Goal: Transaction & Acquisition: Purchase product/service

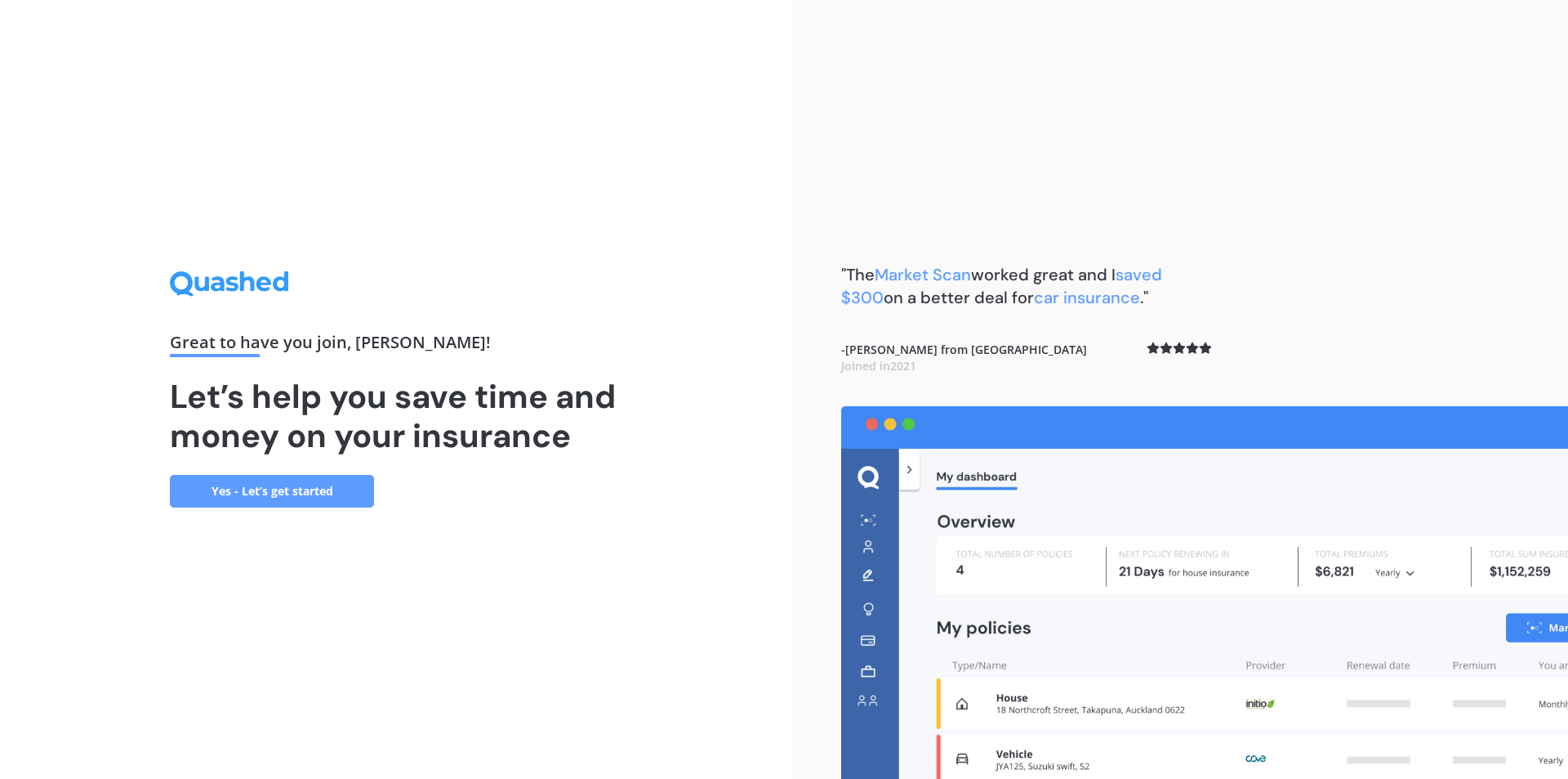
click at [313, 482] on link "Yes - Let’s get started" at bounding box center [271, 491] width 205 height 32
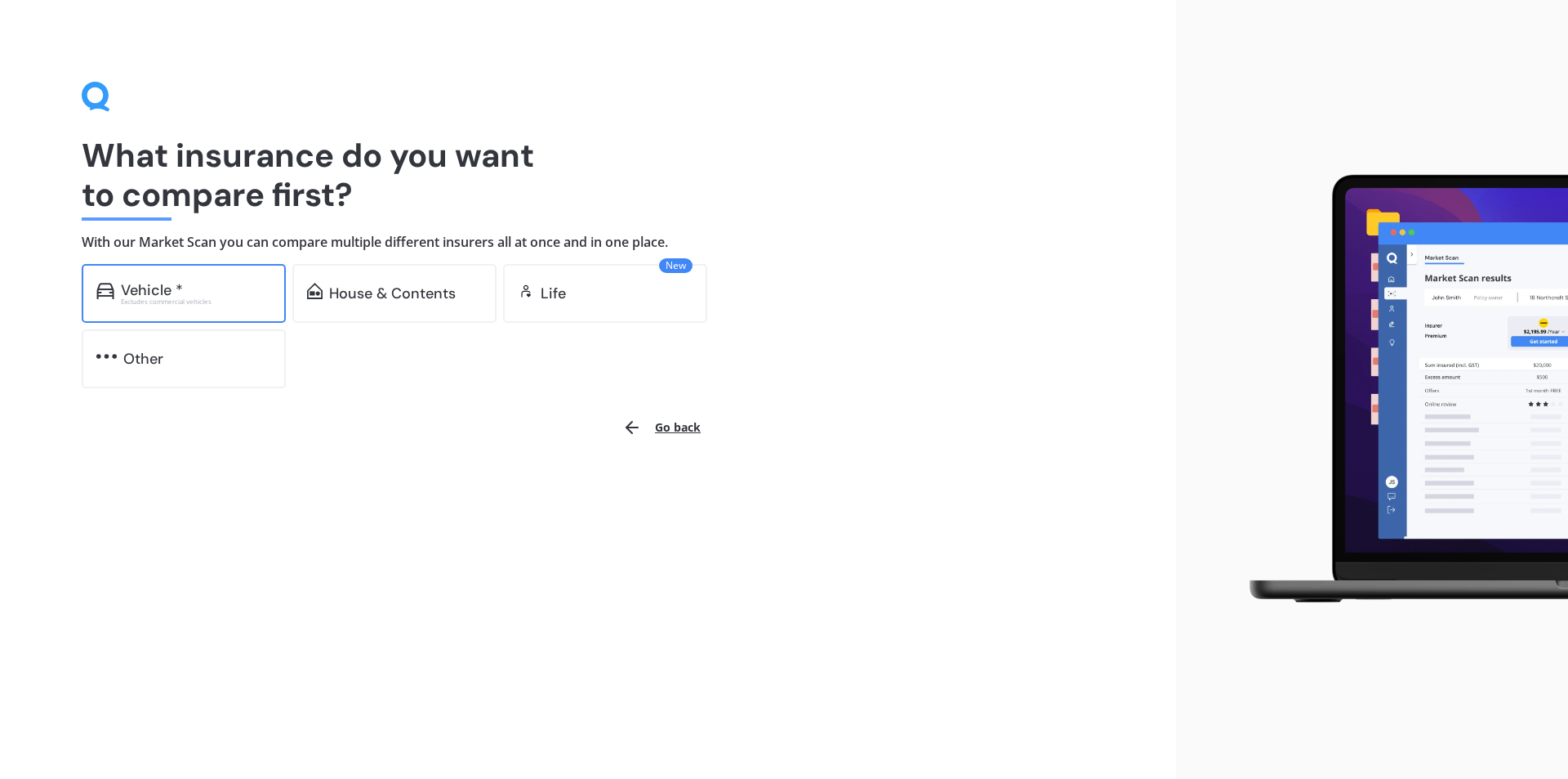
click at [209, 302] on div "Excludes commercial vehicles" at bounding box center [196, 301] width 150 height 7
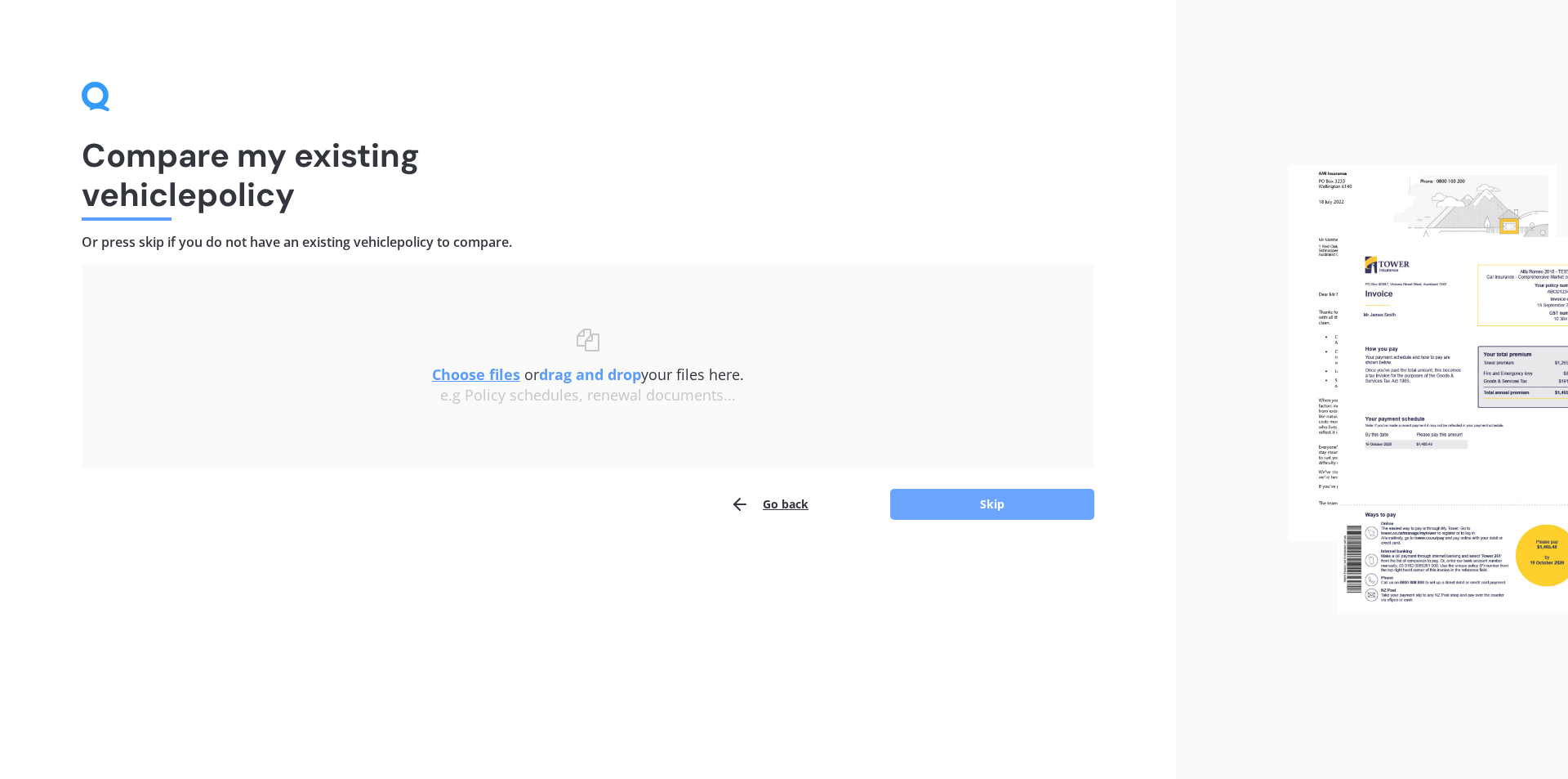
click at [919, 502] on button "Skip" at bounding box center [992, 504] width 205 height 31
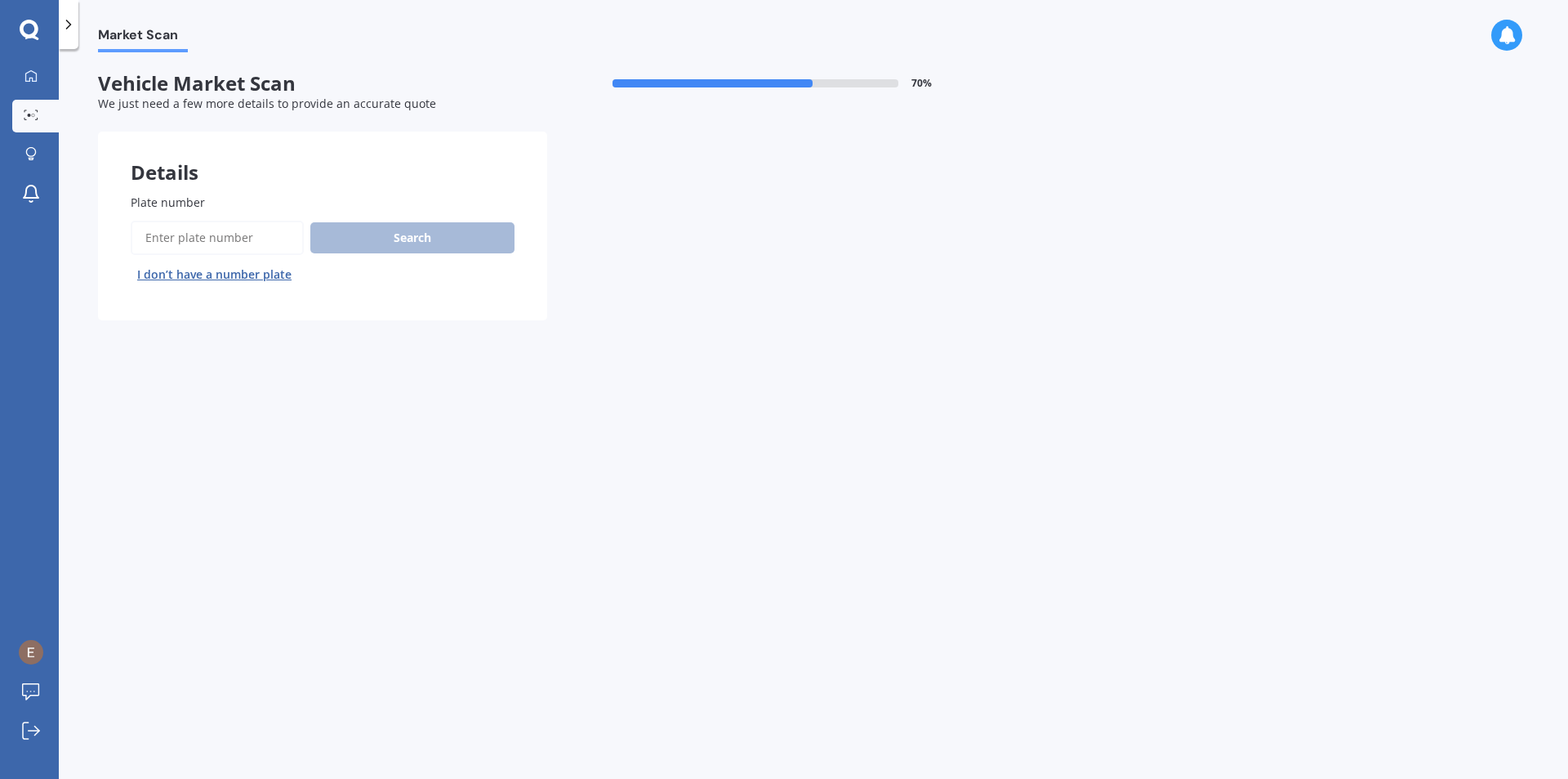
click at [169, 245] on input "Plate number" at bounding box center [217, 238] width 173 height 34
type input "RHA503"
click at [348, 239] on button "Search" at bounding box center [412, 237] width 205 height 31
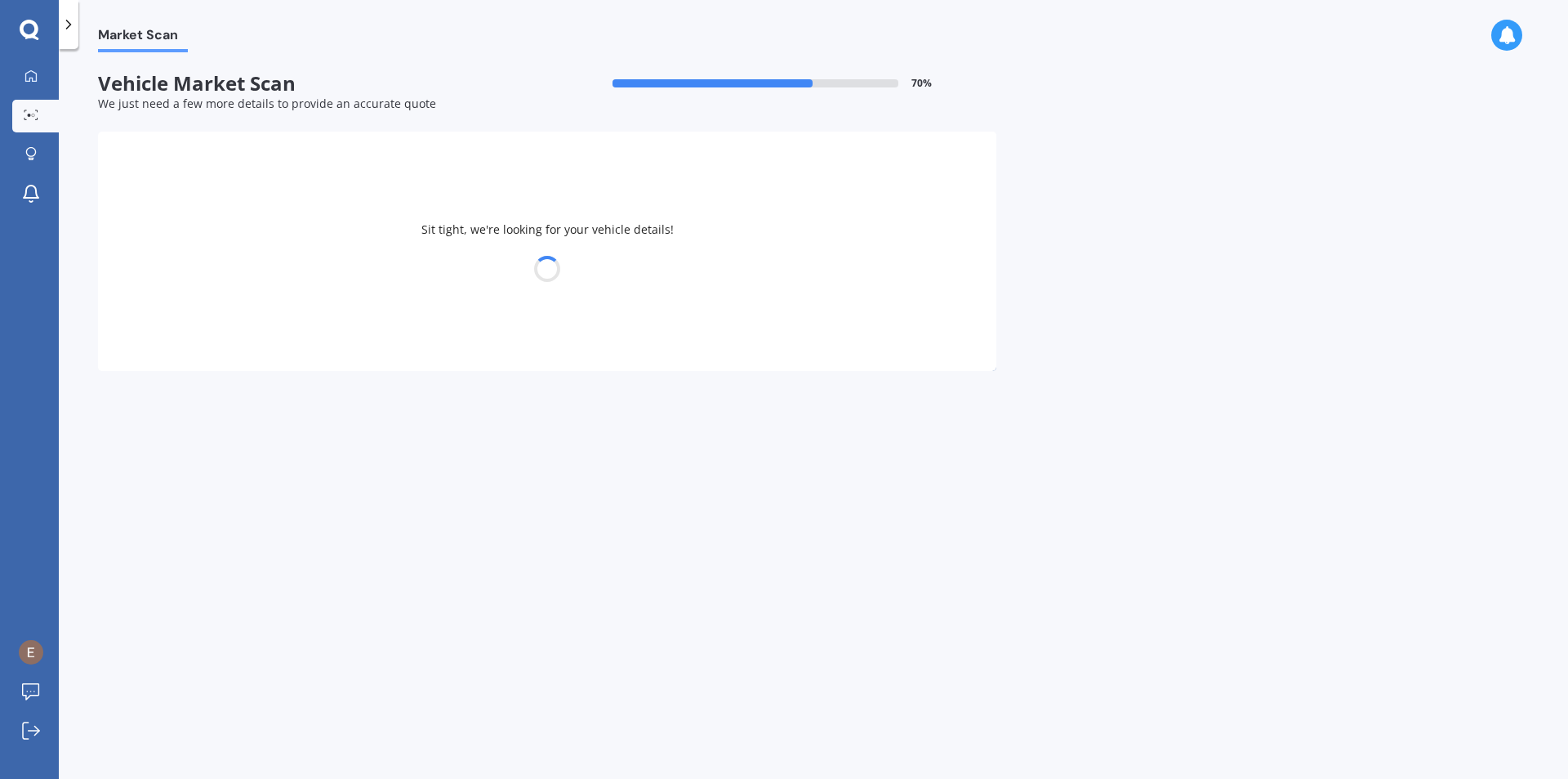
select select "HONDA"
select select "SHUTTLE"
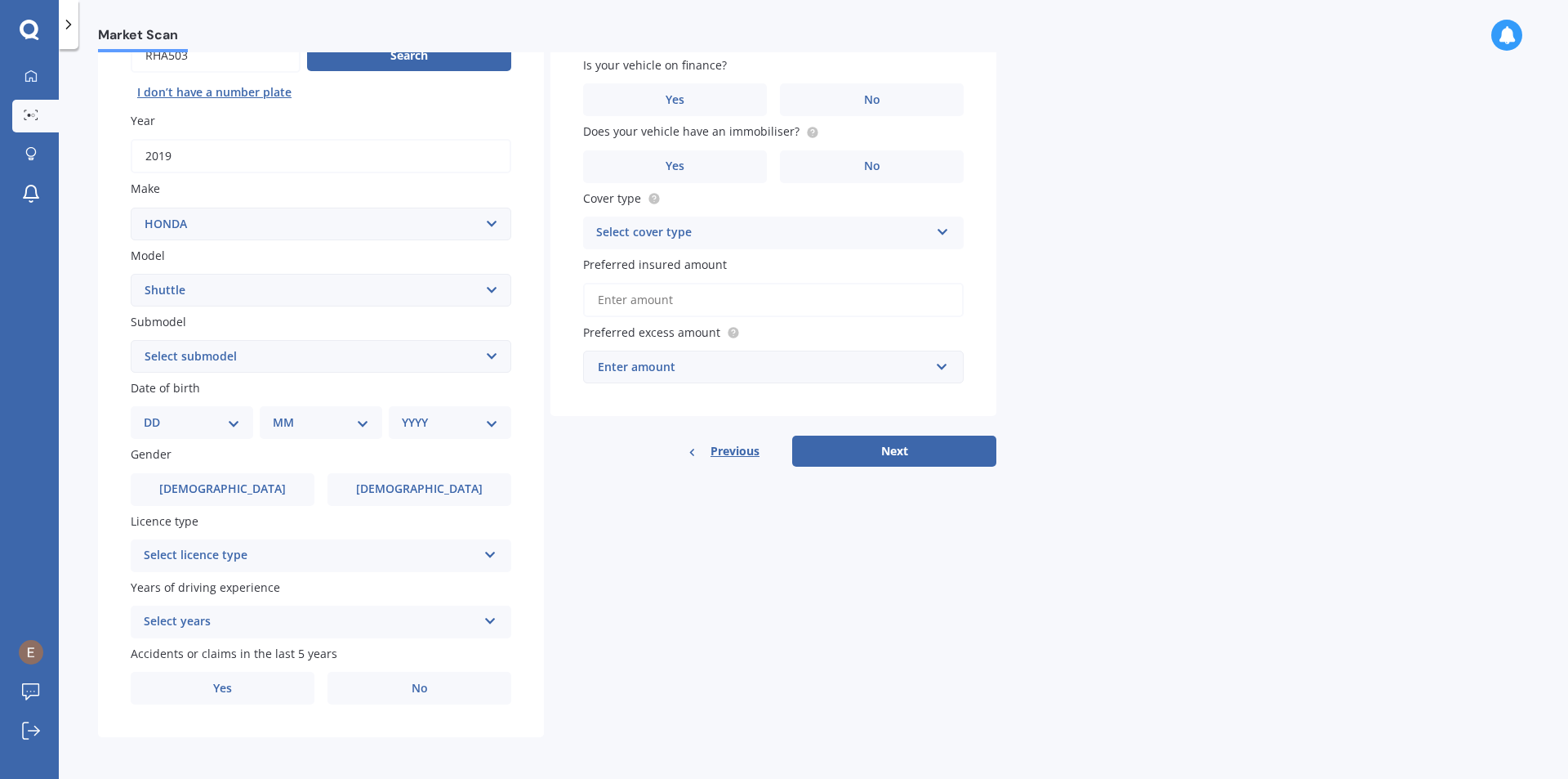
scroll to position [183, 0]
click at [229, 415] on select "DD 01 02 03 04 05 06 07 08 09 10 11 12 13 14 15 16 17 18 19 20 21 22 23 24 25 2…" at bounding box center [191, 421] width 96 height 18
select select "17"
click at [157, 412] on select "DD 01 02 03 04 05 06 07 08 09 10 11 12 13 14 15 16 17 18 19 20 21 22 23 24 25 2…" at bounding box center [191, 421] width 96 height 18
click at [359, 418] on select "MM 01 02 03 04 05 06 07 08 09 10 11 12" at bounding box center [324, 421] width 89 height 18
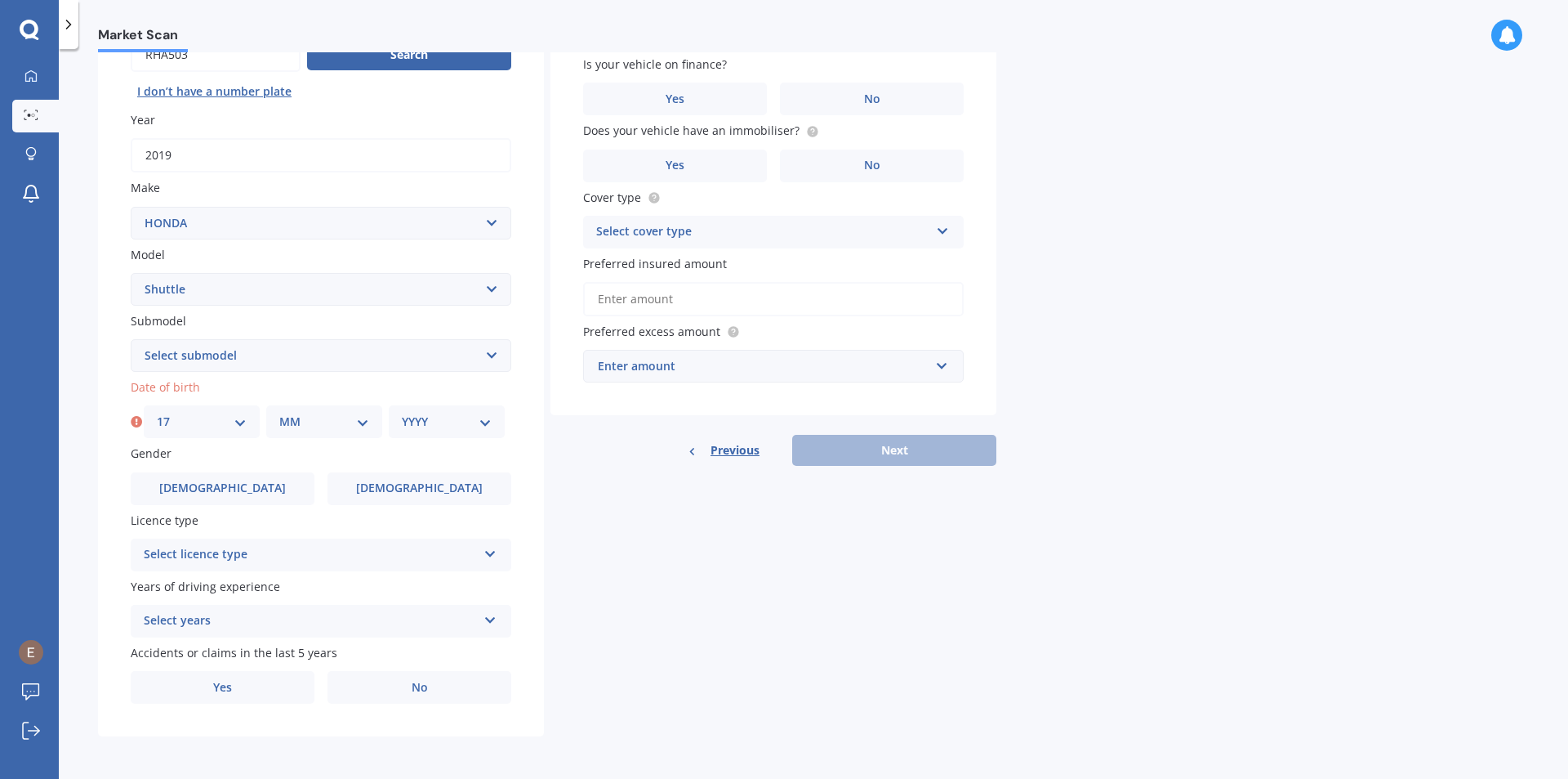
select select "12"
click at [279, 412] on select "MM 01 02 03 04 05 06 07 08 09 10 11 12" at bounding box center [324, 421] width 89 height 18
click at [482, 433] on div "YYYY 2025 2024 2023 2022 2021 2020 2019 2018 2017 2016 2015 2014 2013 2012 2011…" at bounding box center [447, 422] width 116 height 32
click at [486, 427] on select "YYYY 2025 2024 2023 2022 2021 2020 2019 2018 2017 2016 2015 2014 2013 2012 2011…" at bounding box center [447, 421] width 89 height 18
select select "1974"
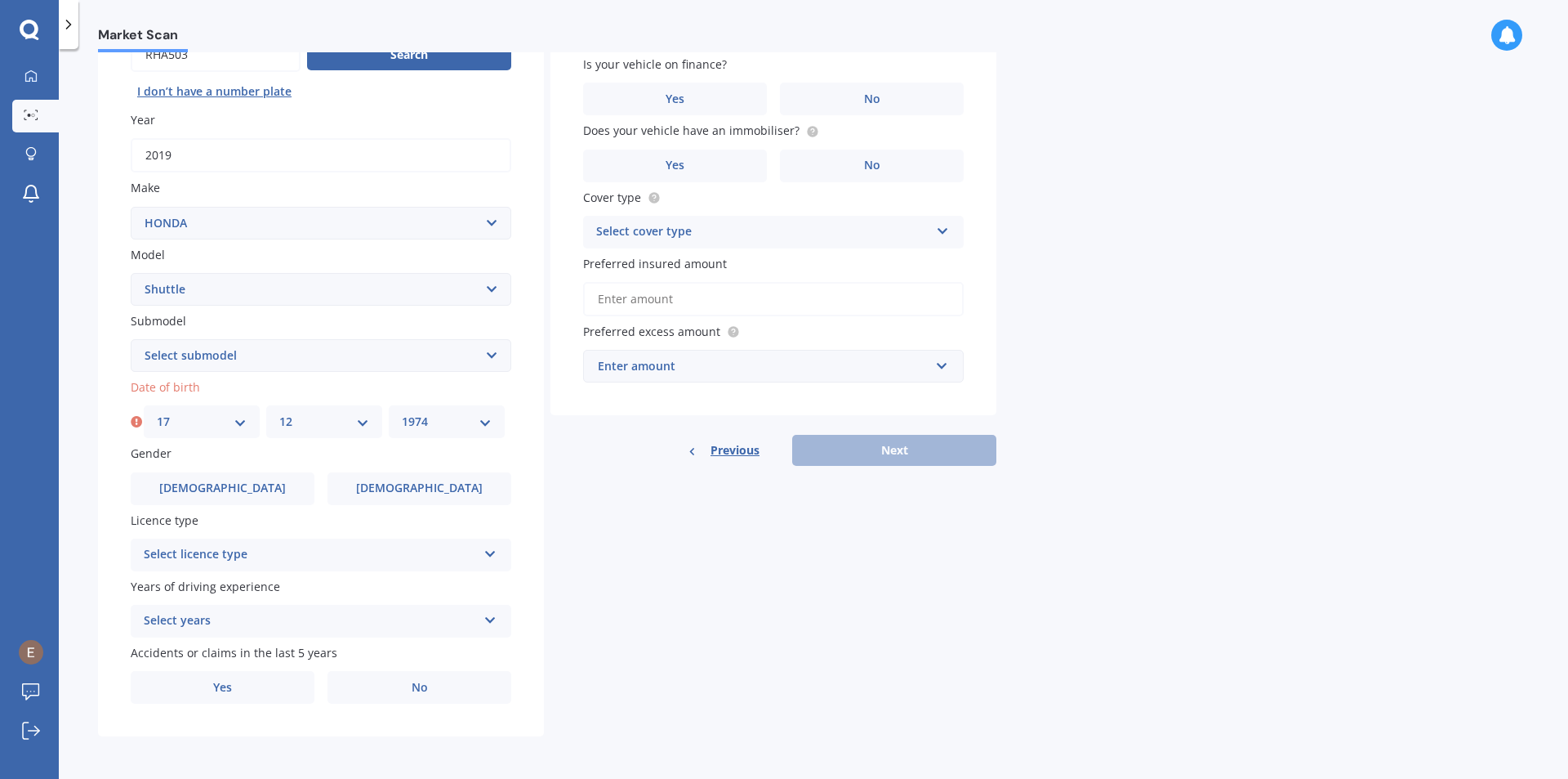
click at [402, 412] on select "YYYY 2025 2024 2023 2022 2021 2020 2019 2018 2017 2016 2015 2014 2013 2012 2011…" at bounding box center [447, 421] width 89 height 18
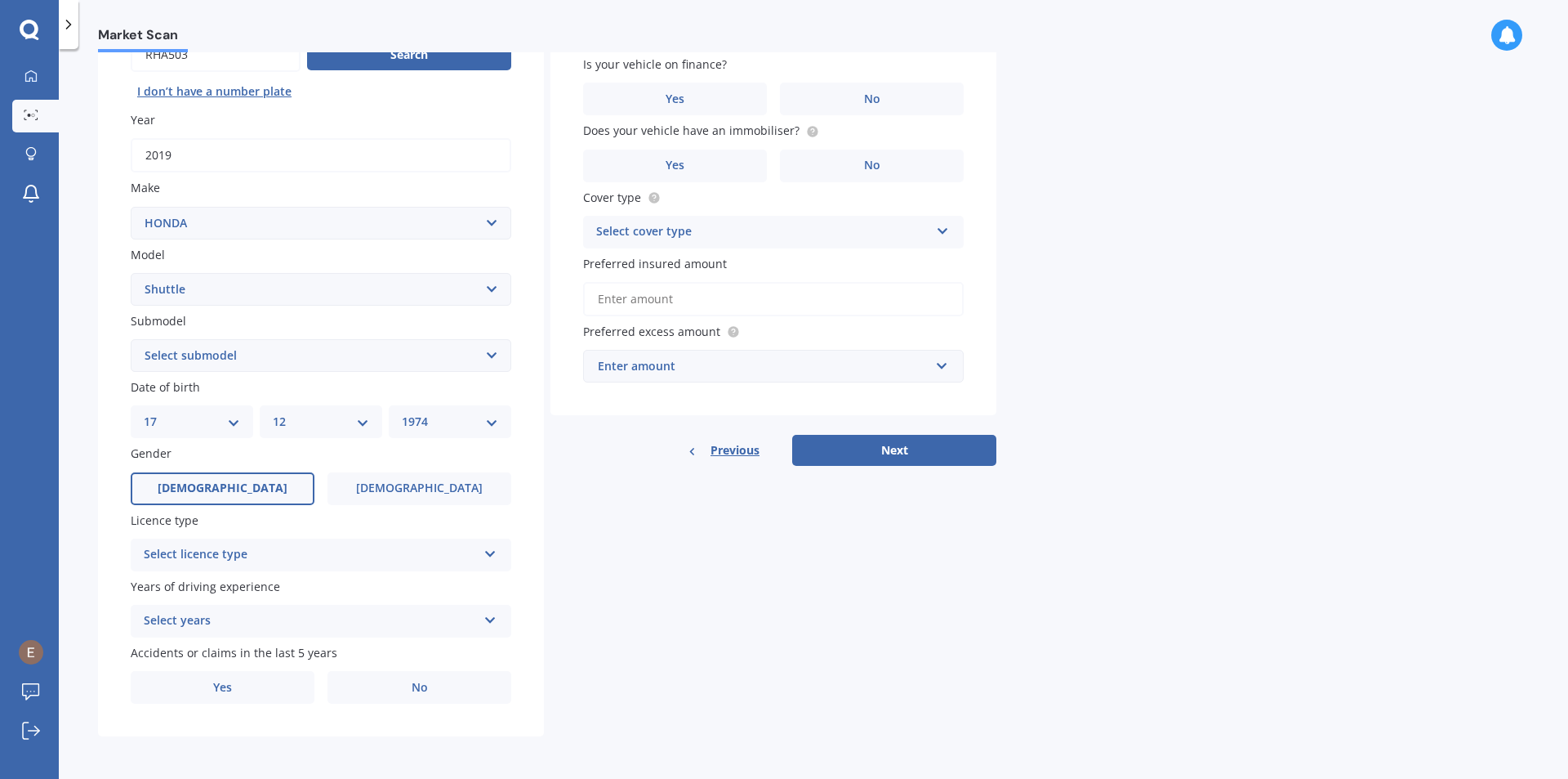
click at [235, 499] on label "Male" at bounding box center [222, 489] width 184 height 32
click at [0, 0] on input "Male" at bounding box center [0, 0] width 0 height 0
click at [388, 556] on div "Select licence type" at bounding box center [310, 554] width 333 height 20
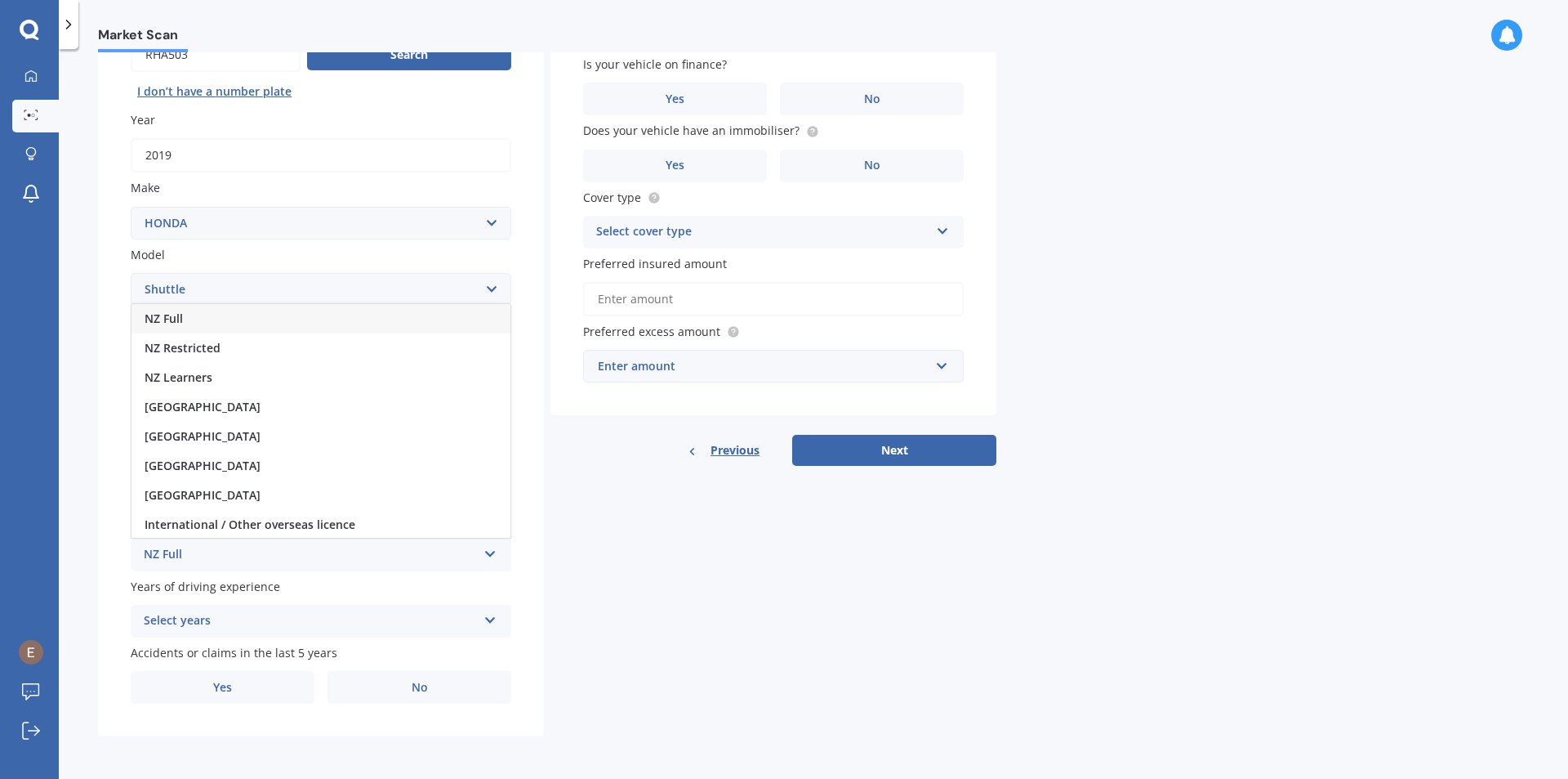
click at [262, 323] on div "NZ Full" at bounding box center [321, 318] width 379 height 30
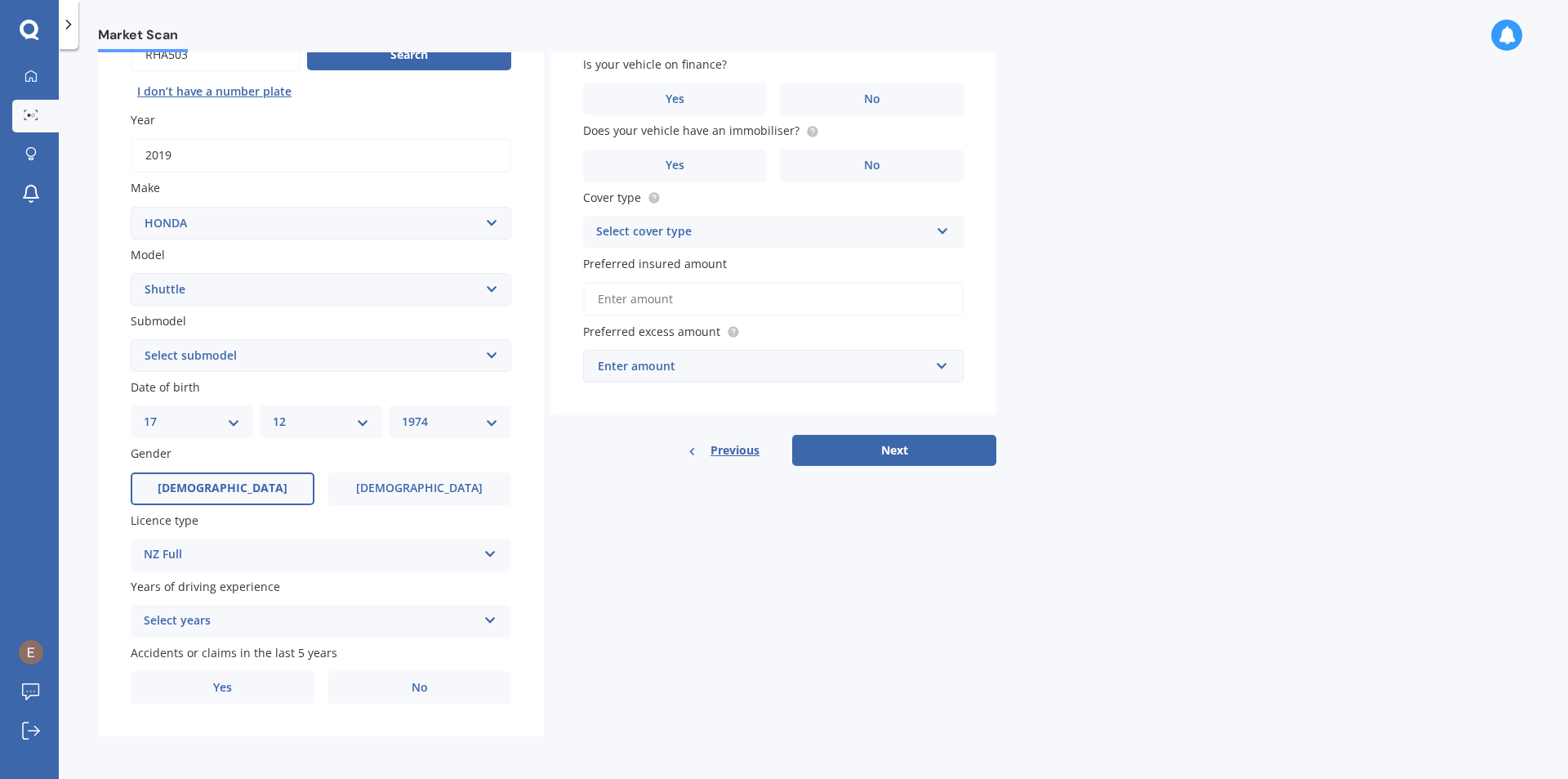
click at [399, 625] on div "Select years" at bounding box center [310, 621] width 333 height 20
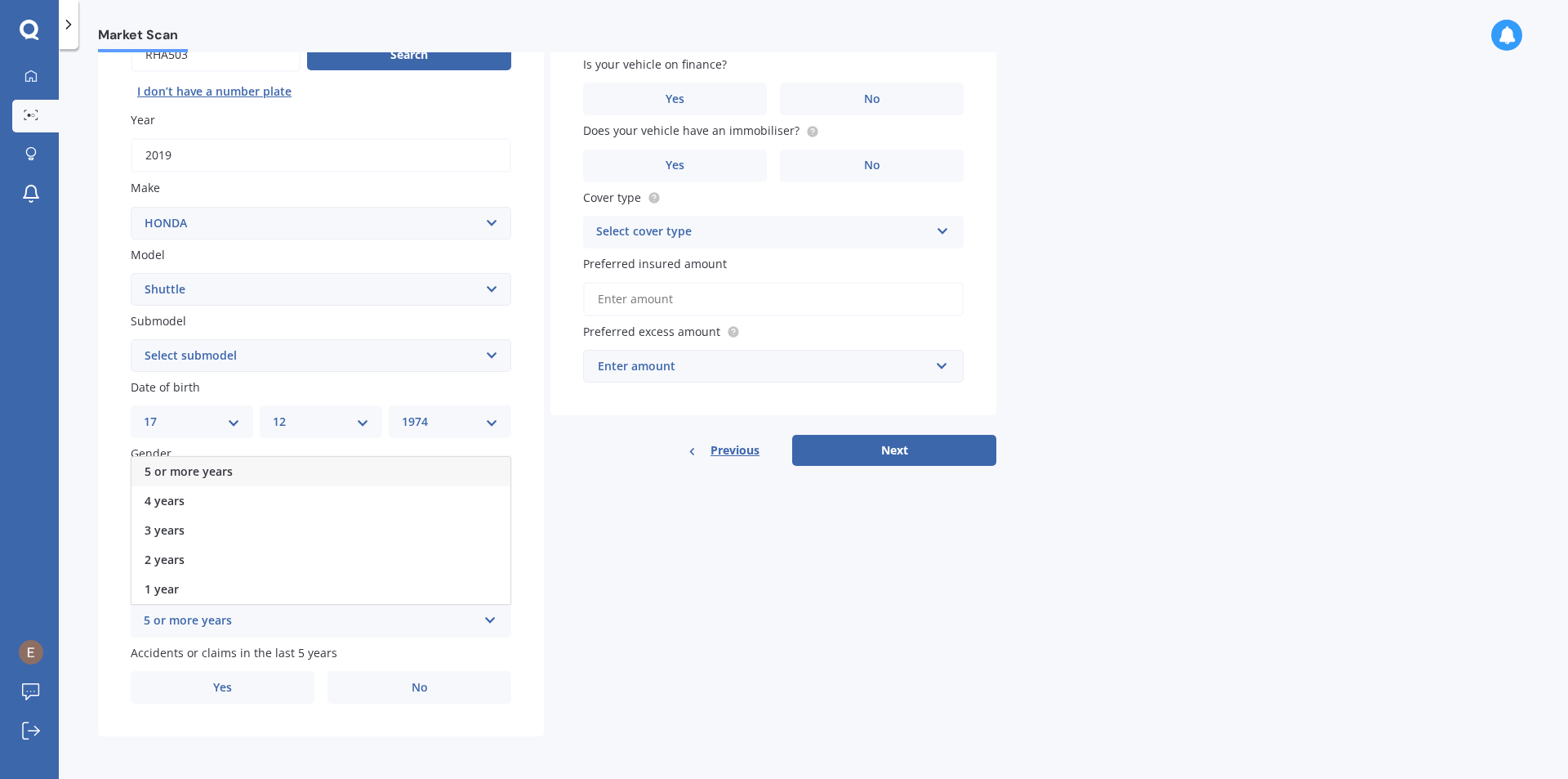
click at [271, 474] on div "5 or more years" at bounding box center [321, 471] width 379 height 30
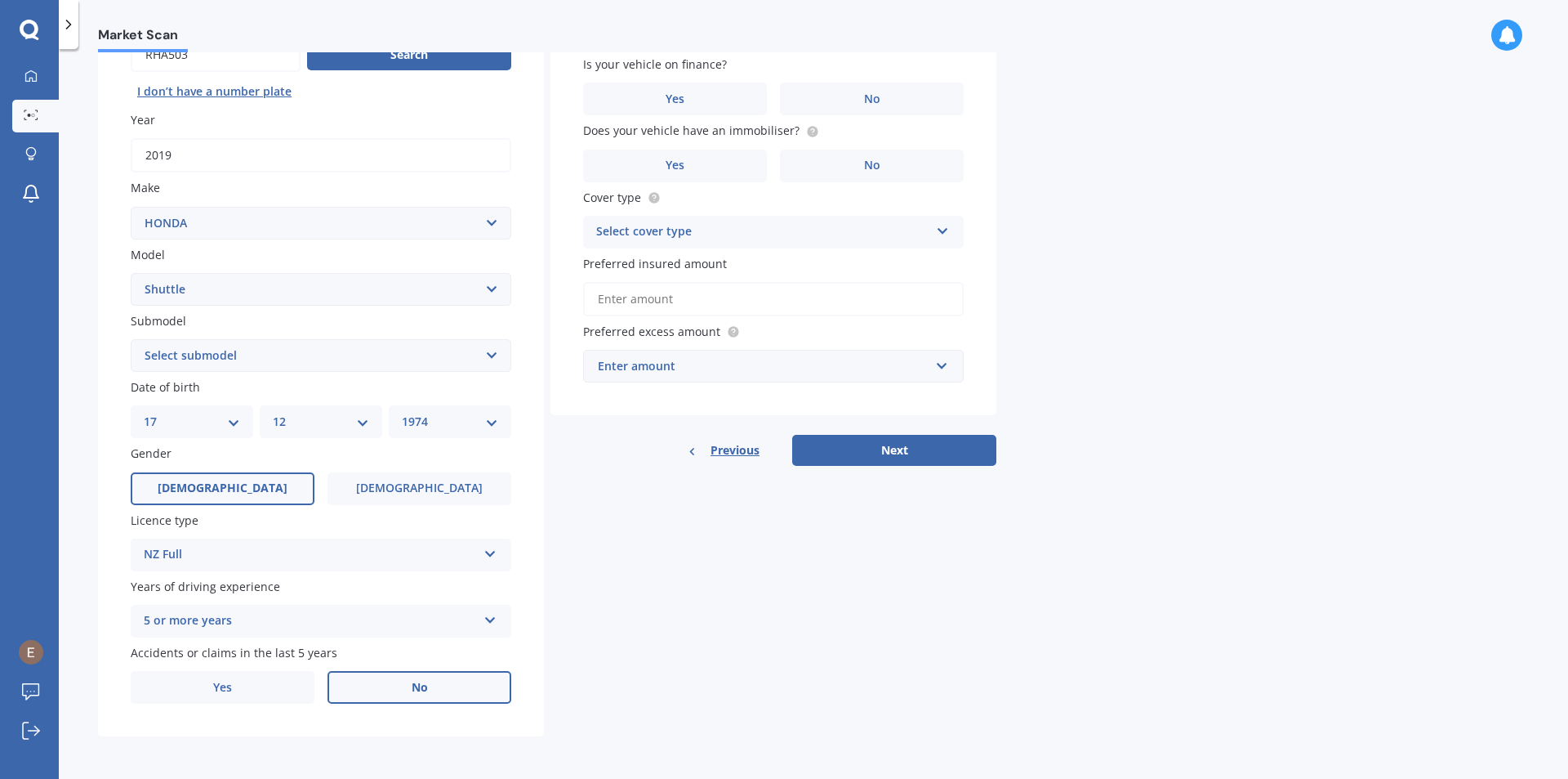
click at [388, 689] on label "No" at bounding box center [419, 687] width 184 height 32
click at [0, 0] on input "No" at bounding box center [0, 0] width 0 height 0
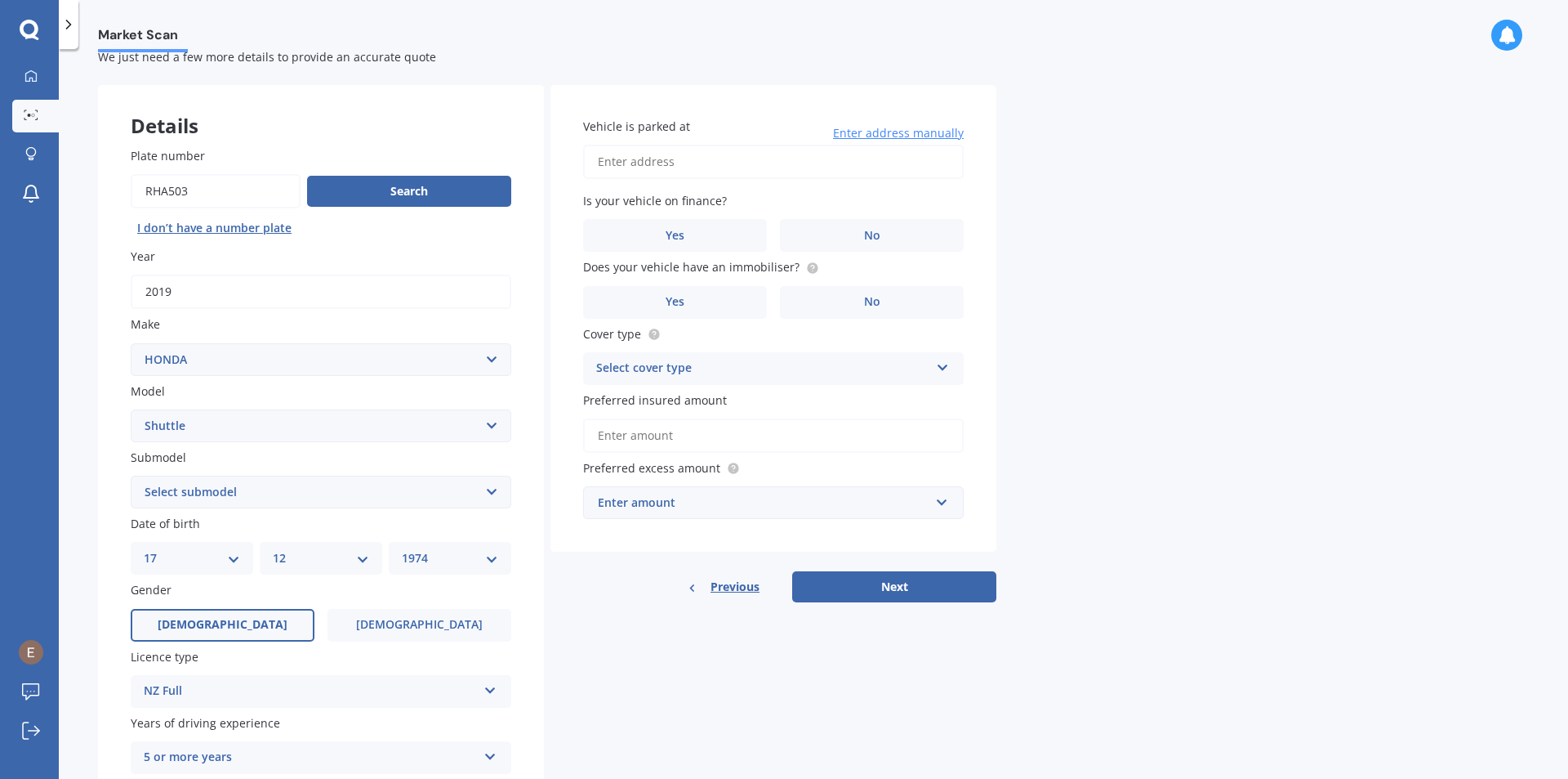
scroll to position [0, 0]
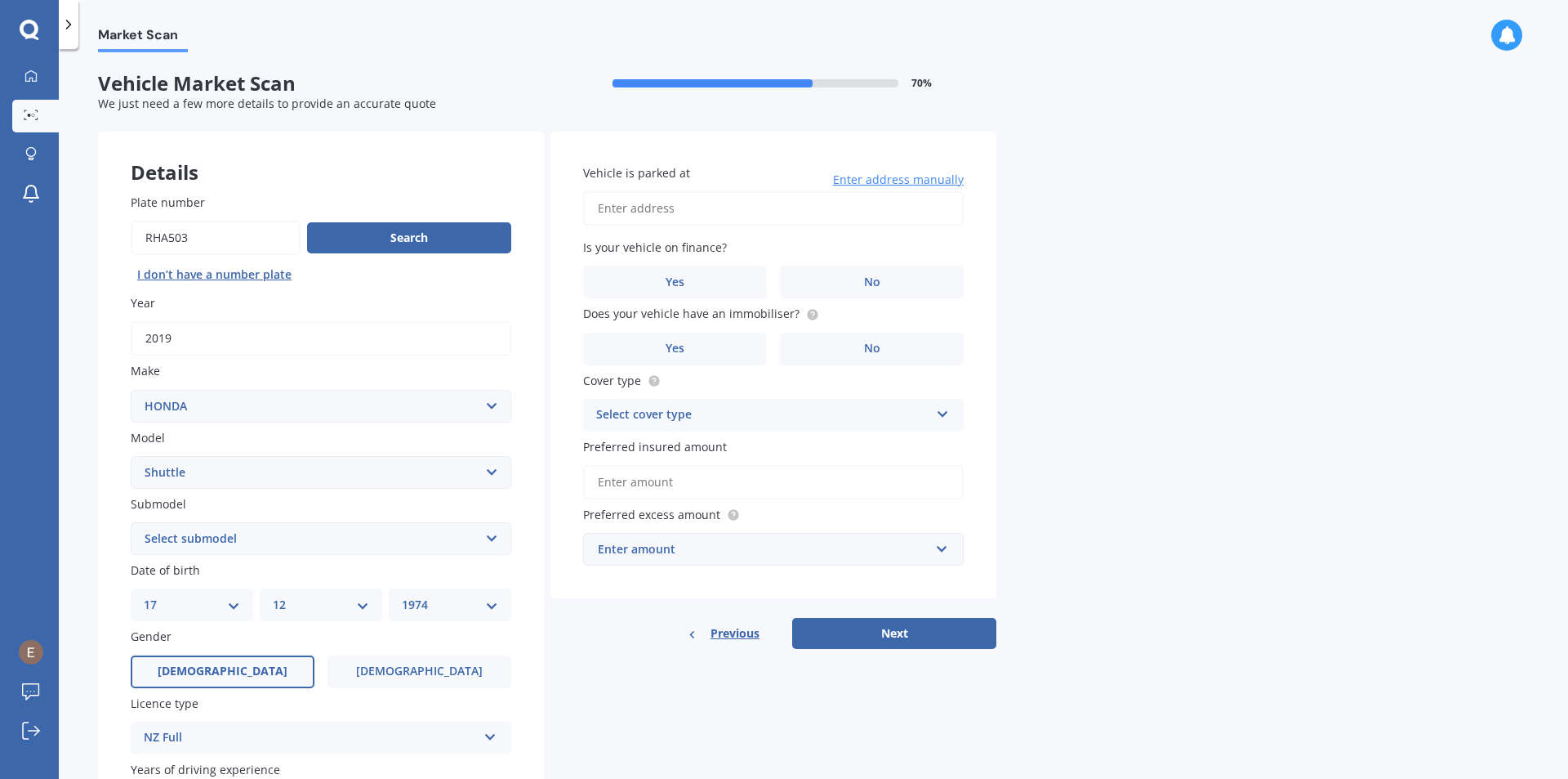
click at [780, 215] on input "Vehicle is parked at" at bounding box center [774, 209] width 381 height 34
type input "D701/320 MANSFIELD ST. D701/320 MANSFIELD ST. NEWTOWNWellington 6021"
click at [650, 282] on label "Yes" at bounding box center [675, 282] width 184 height 32
click at [0, 0] on input "Yes" at bounding box center [0, 0] width 0 height 0
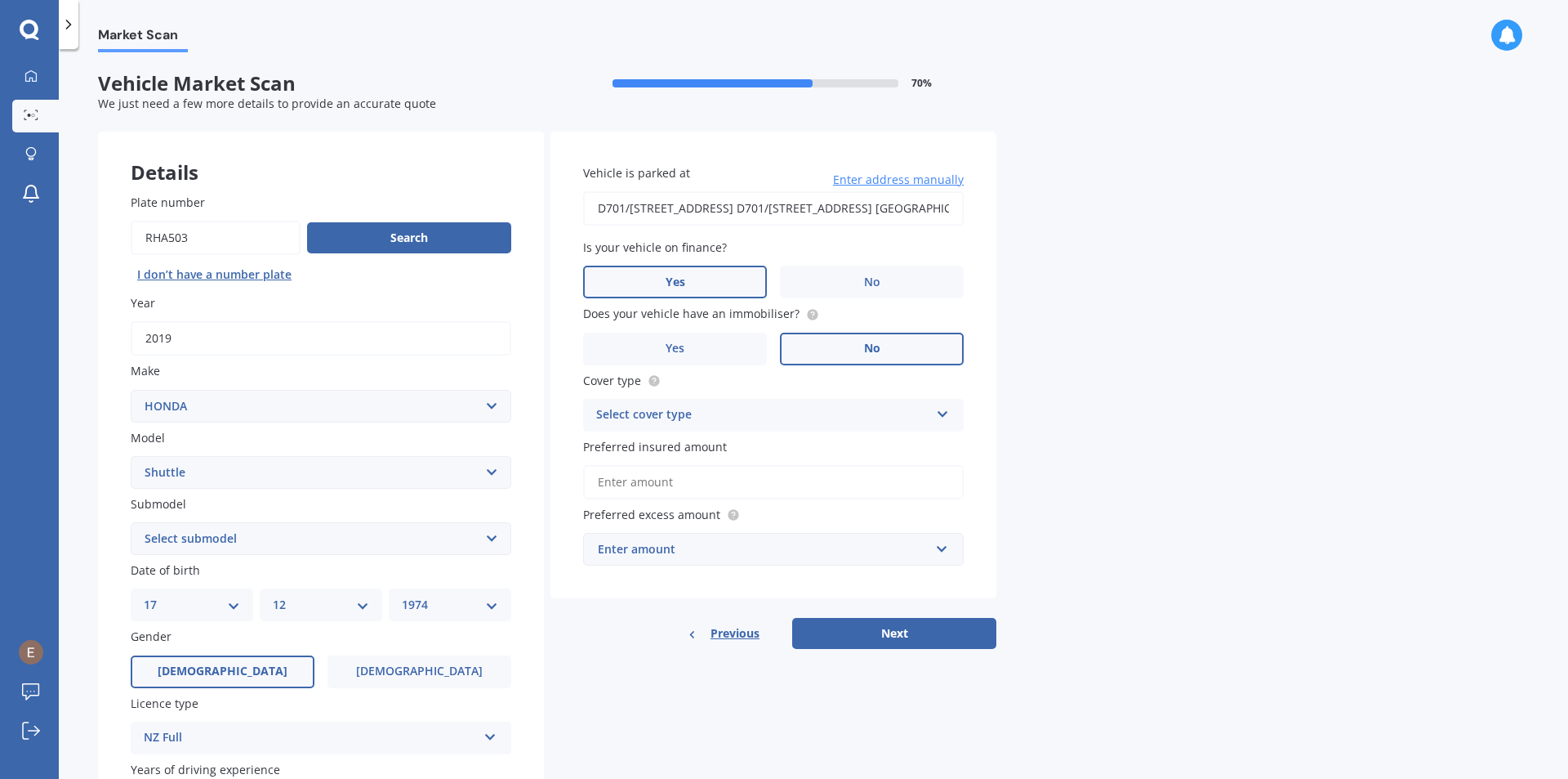
click at [817, 352] on label "No" at bounding box center [871, 349] width 184 height 32
click at [0, 0] on input "No" at bounding box center [0, 0] width 0 height 0
click at [874, 411] on div "Select cover type" at bounding box center [763, 415] width 333 height 20
click at [803, 440] on div "Comprehensive" at bounding box center [774, 447] width 379 height 30
click at [883, 495] on input "Preferred insured amount" at bounding box center [774, 482] width 381 height 34
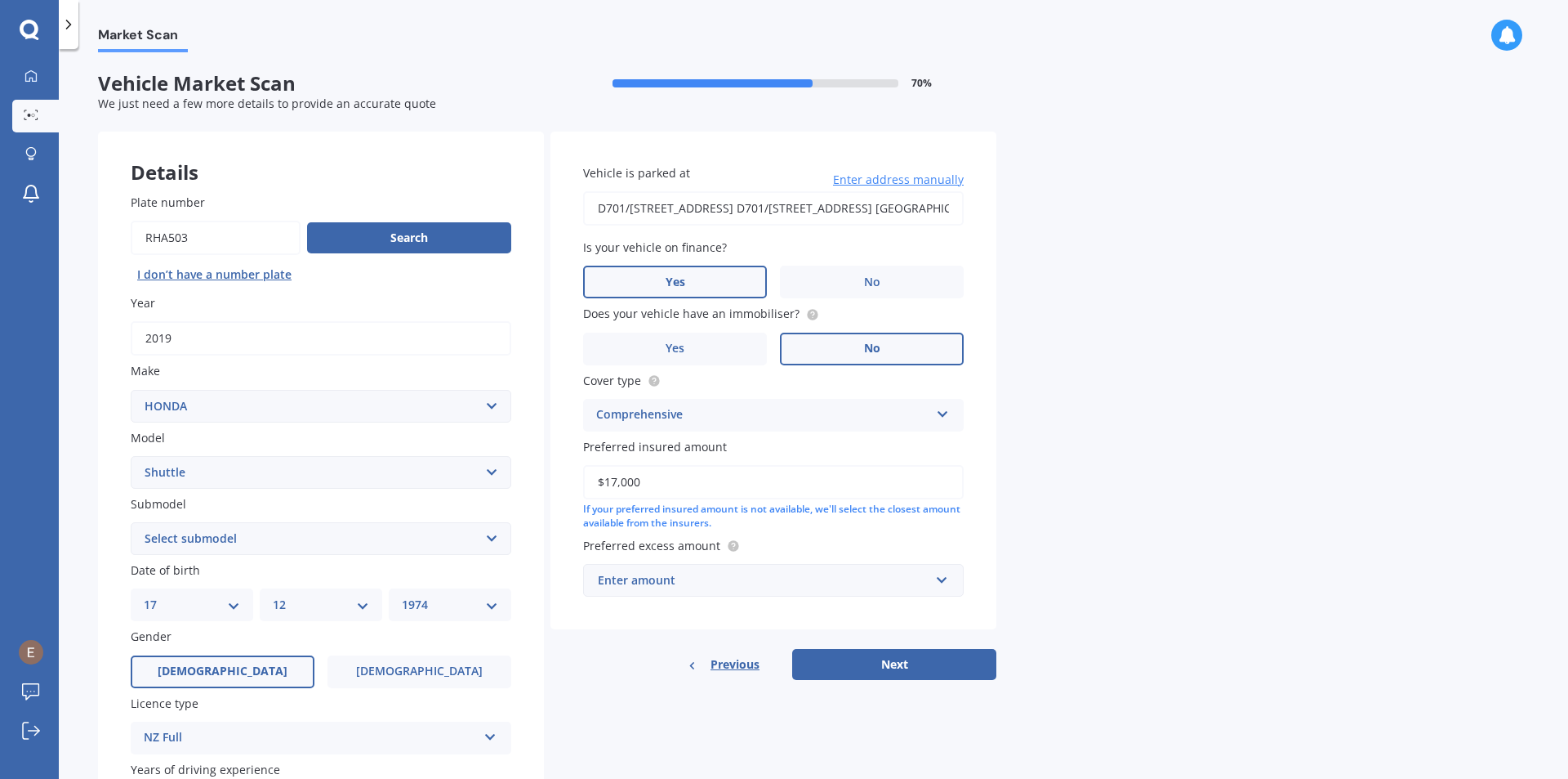
type input "$17,000"
click at [1320, 254] on div "Market Scan Vehicle Market Scan 70 % We just need a few more details to provide…" at bounding box center [814, 417] width 1510 height 729
click at [948, 581] on input "text" at bounding box center [767, 580] width 366 height 31
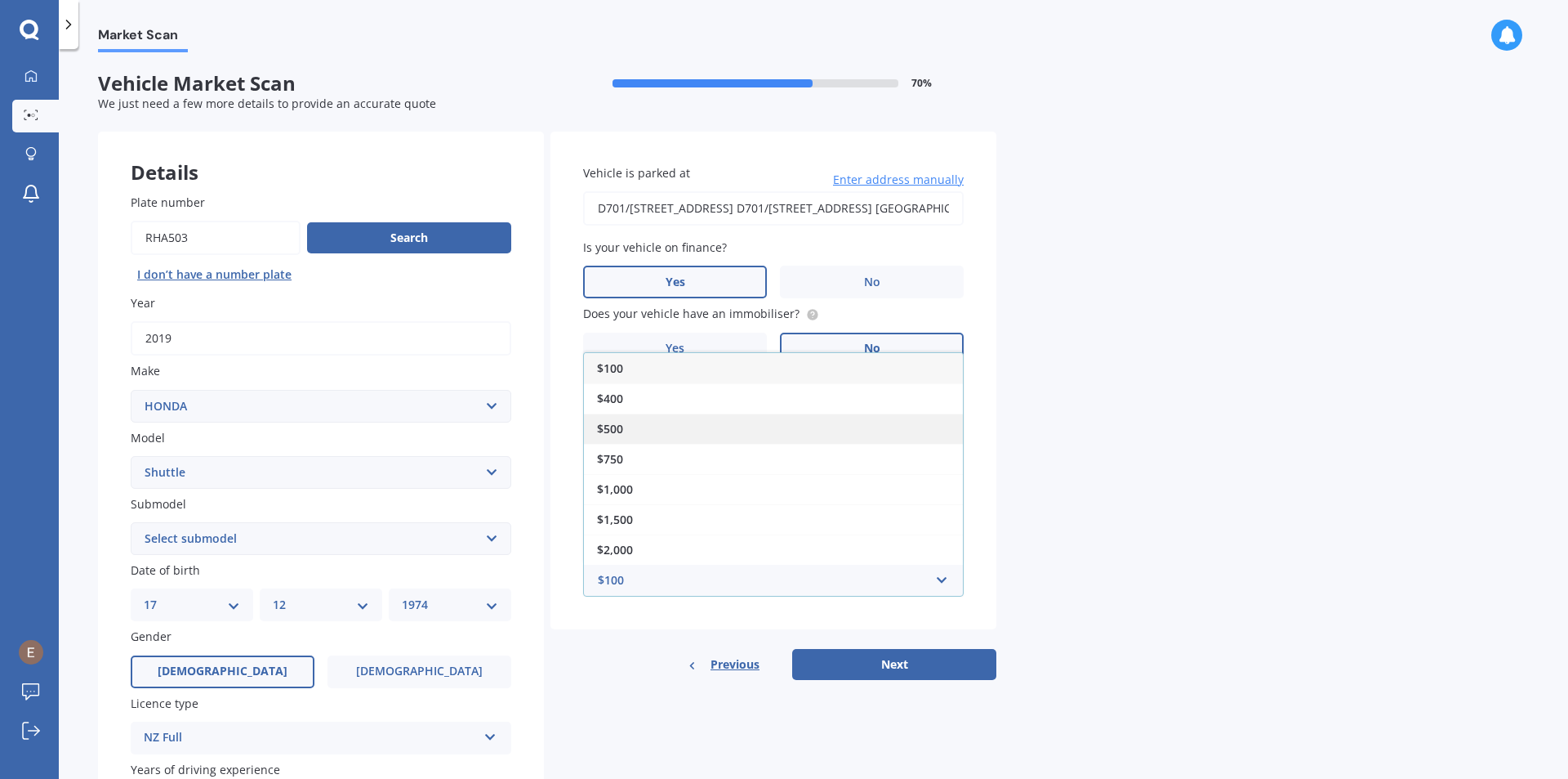
click at [789, 423] on div "$500" at bounding box center [774, 429] width 379 height 30
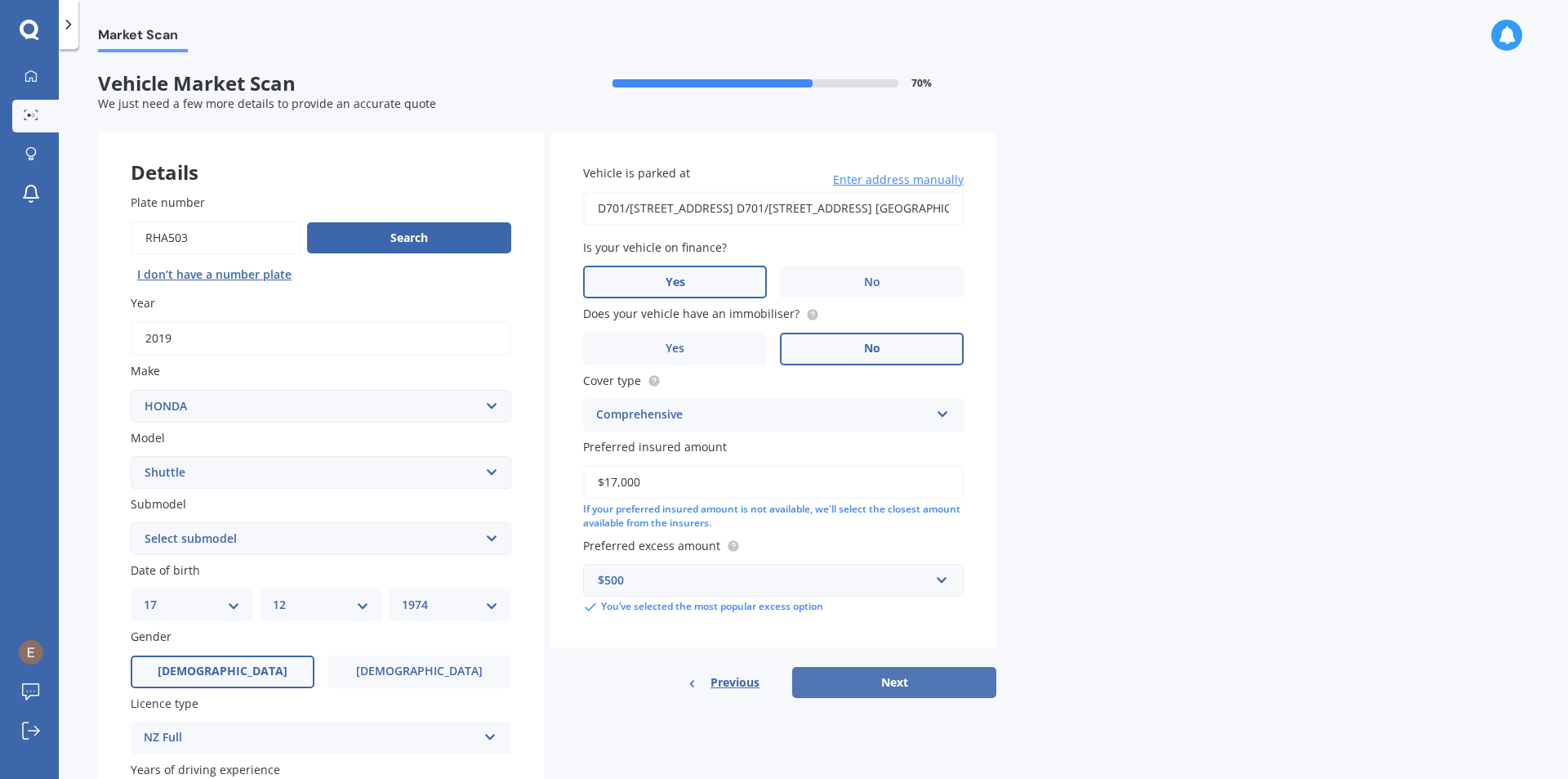
click at [874, 671] on button "Next" at bounding box center [894, 682] width 205 height 31
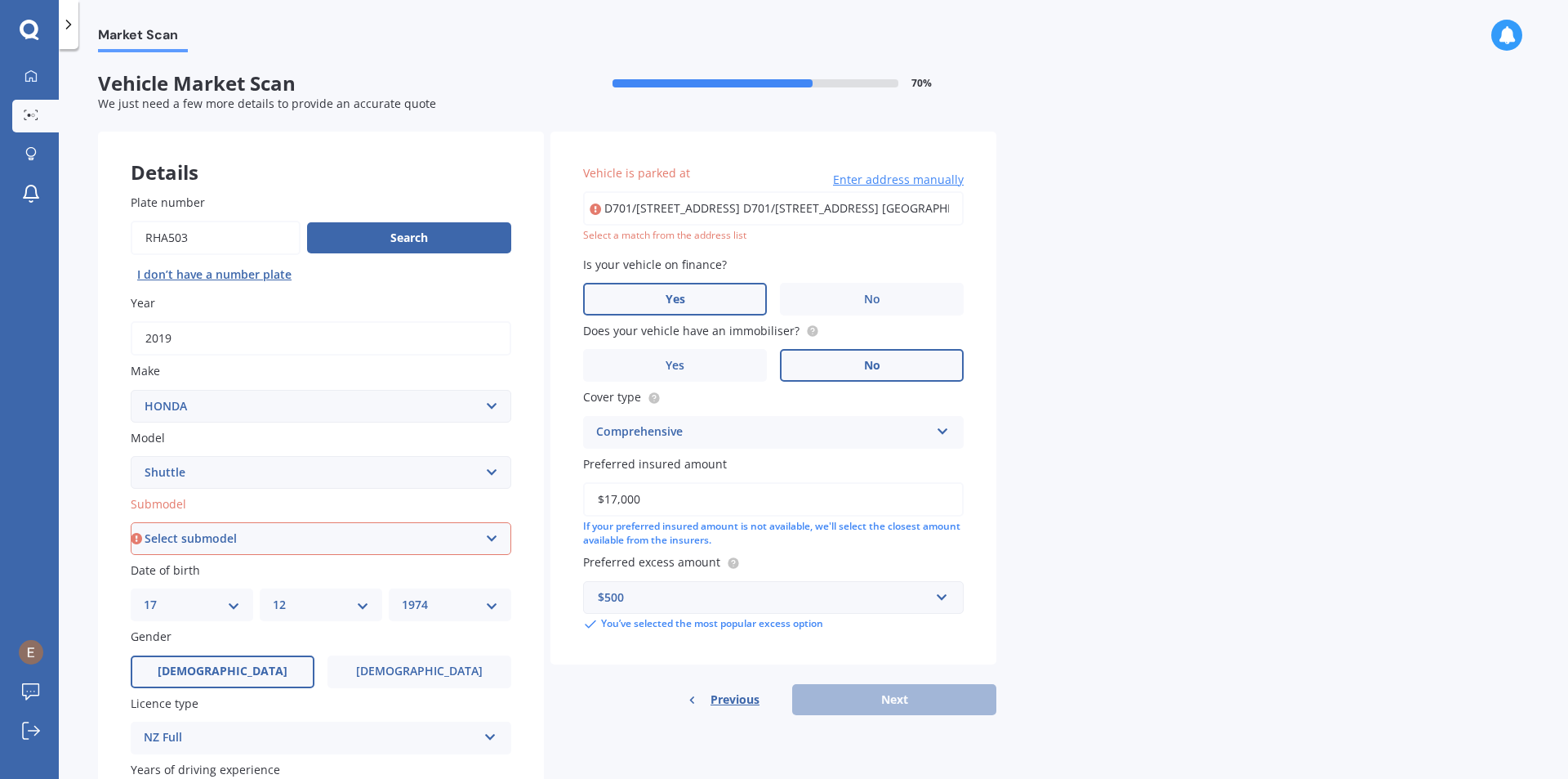
click at [872, 180] on span "Enter address manually" at bounding box center [898, 179] width 130 height 16
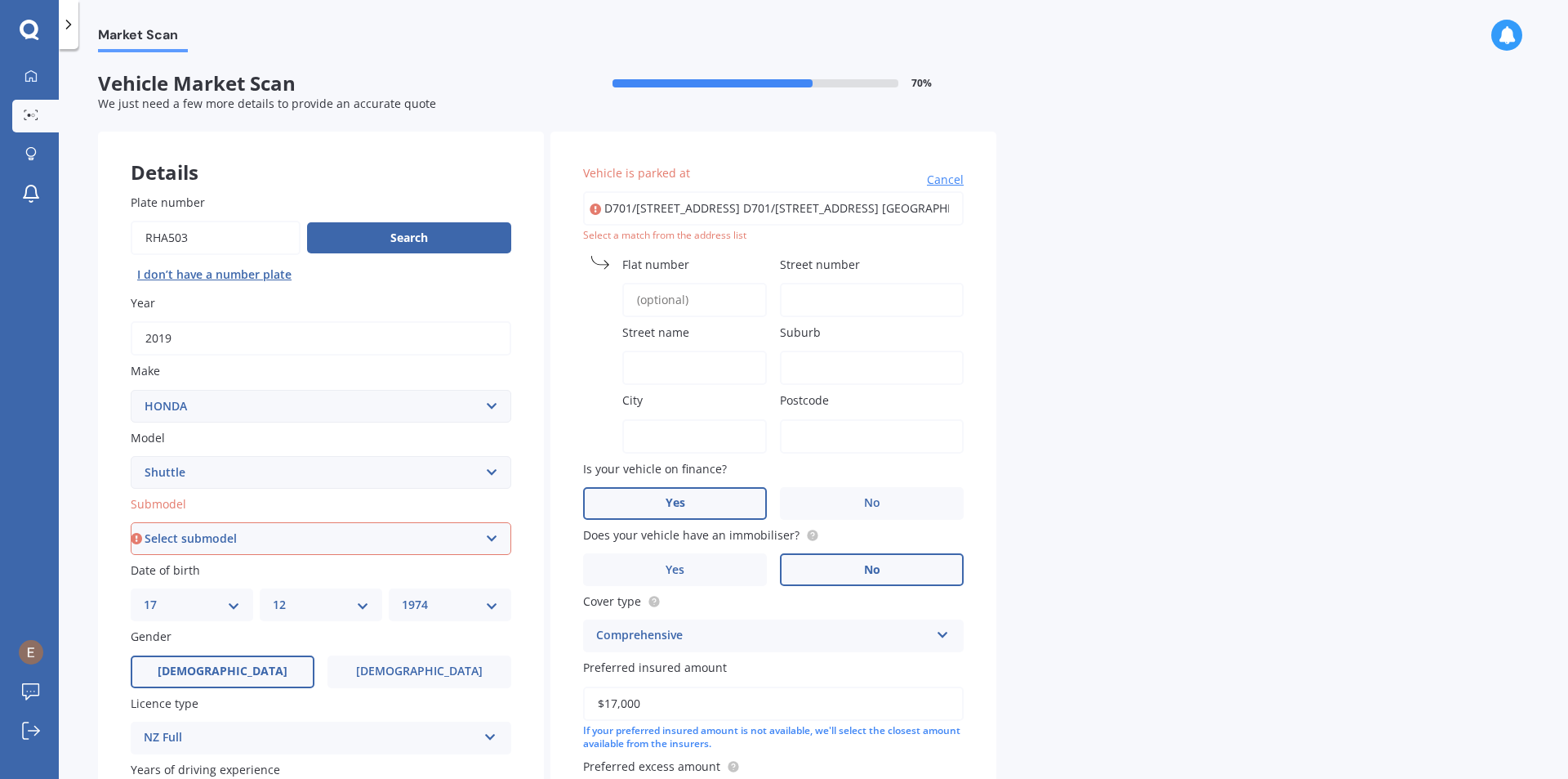
click at [859, 290] on input "Street number" at bounding box center [871, 300] width 184 height 34
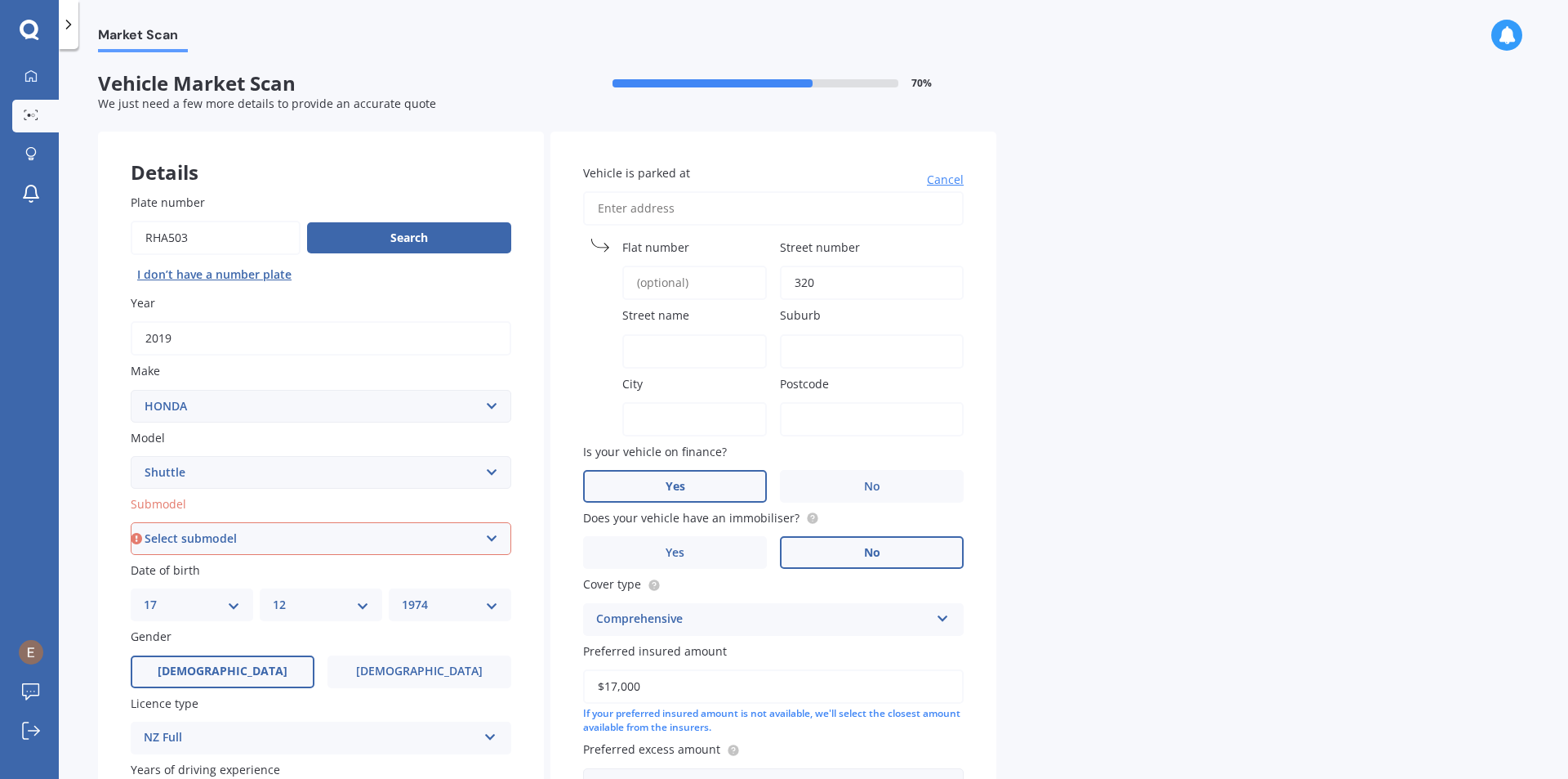
type input "320"
click at [642, 378] on span "City" at bounding box center [632, 384] width 20 height 15
click at [642, 402] on input "City" at bounding box center [695, 419] width 145 height 34
click at [661, 350] on input "Street name" at bounding box center [695, 351] width 145 height 34
type input "MANSFIELD"
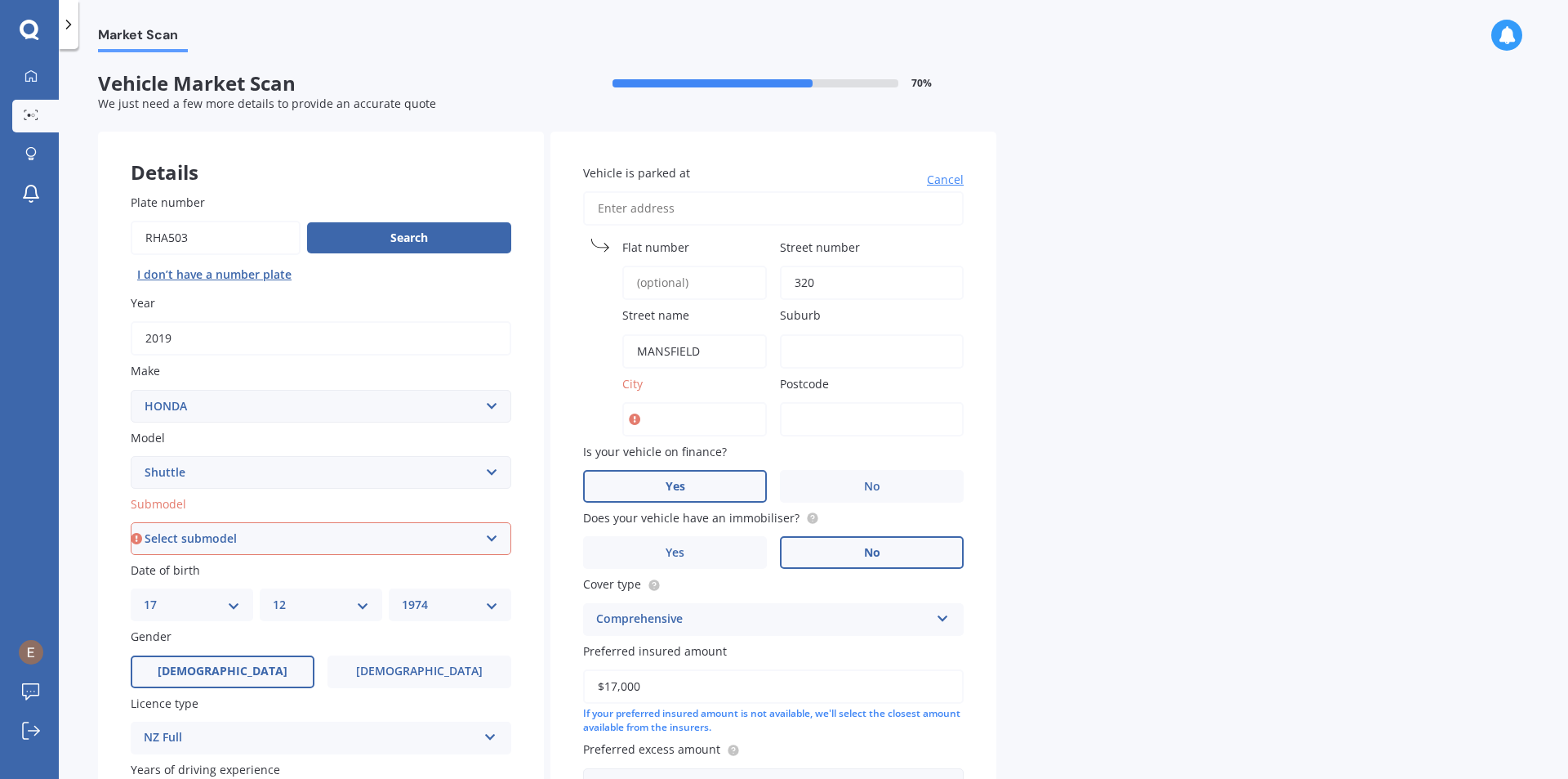
click at [840, 346] on input "Suburb" at bounding box center [871, 351] width 184 height 34
type input "Newtown"
type input "Unit D701"
type input "Newtown"
type input "6021"
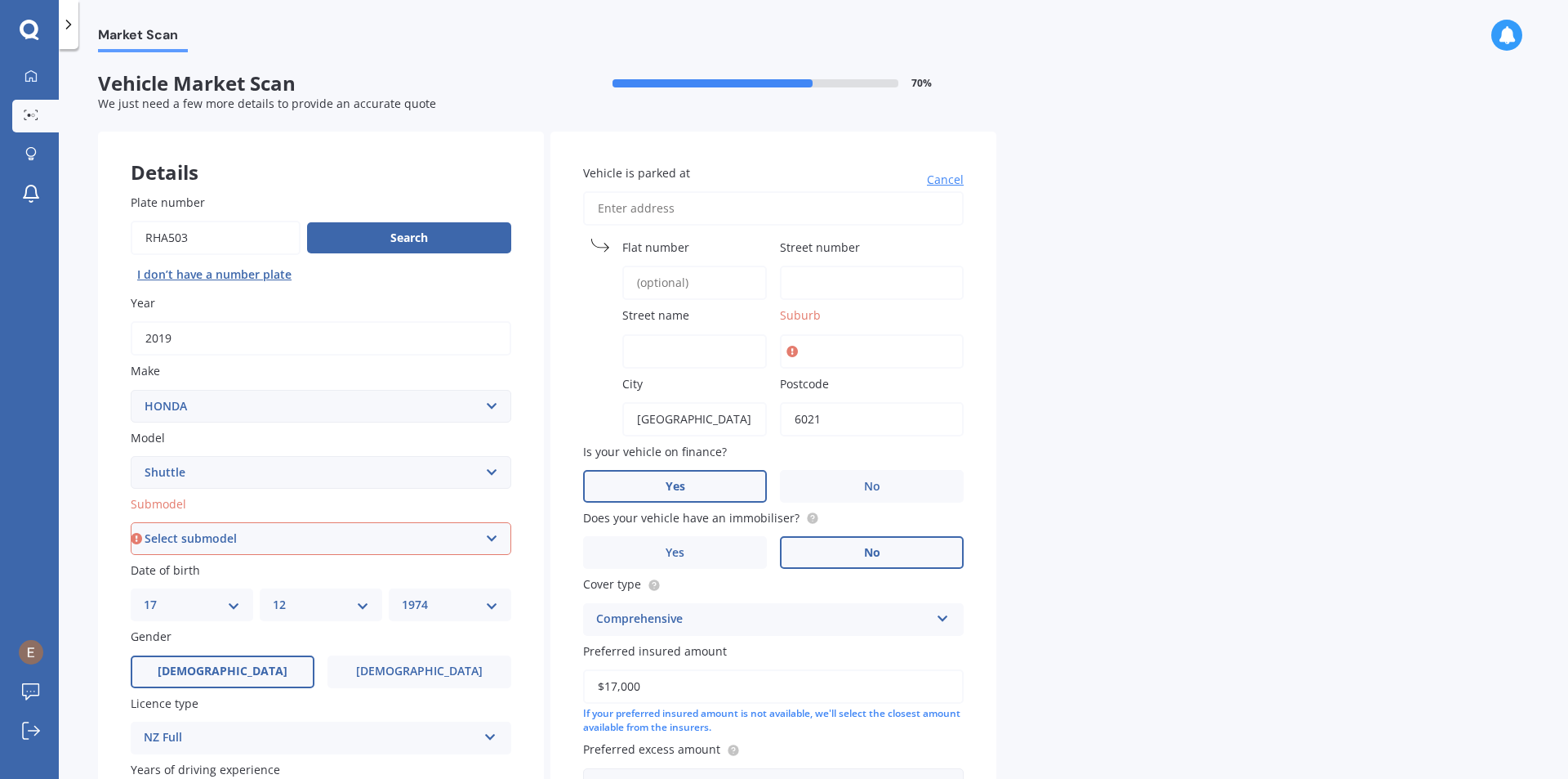
drag, startPoint x: 717, startPoint y: 417, endPoint x: 276, endPoint y: 418, distance: 441.0
click at [276, 418] on div "Details Plate number Search I don’t have a number plate Year 2019 Make Select m…" at bounding box center [547, 526] width 899 height 789
type input "Wellington"
click at [1231, 415] on div "Market Scan Vehicle Market Scan 70 % We just need a few more details to provide…" at bounding box center [814, 417] width 1510 height 729
click at [828, 349] on input "Suburb" at bounding box center [871, 351] width 184 height 34
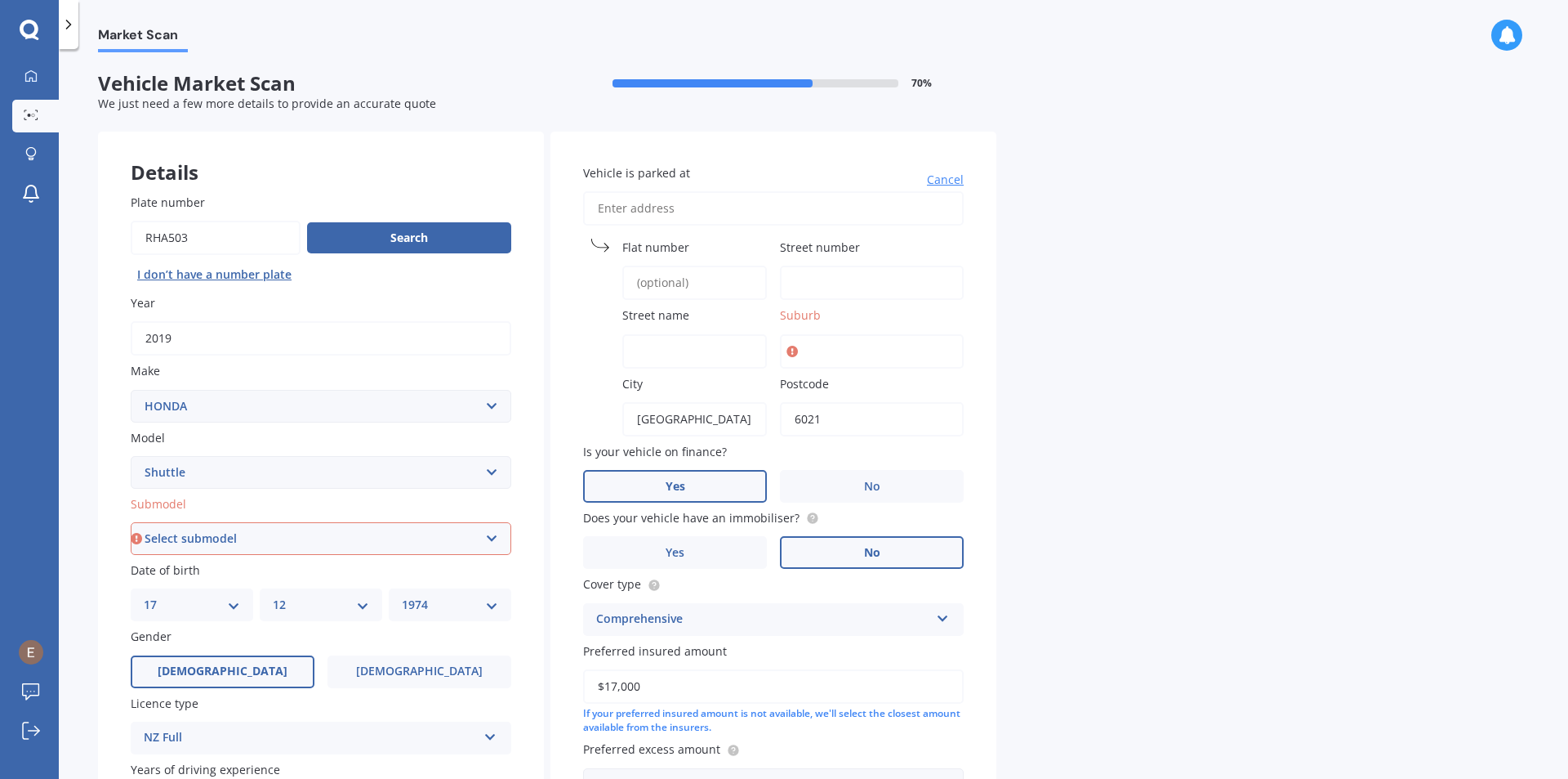
type input "Newtown"
type input "Unit D701"
click at [833, 285] on input "Street number" at bounding box center [871, 283] width 184 height 34
type input "320"
click at [687, 343] on input "Street name" at bounding box center [695, 351] width 145 height 34
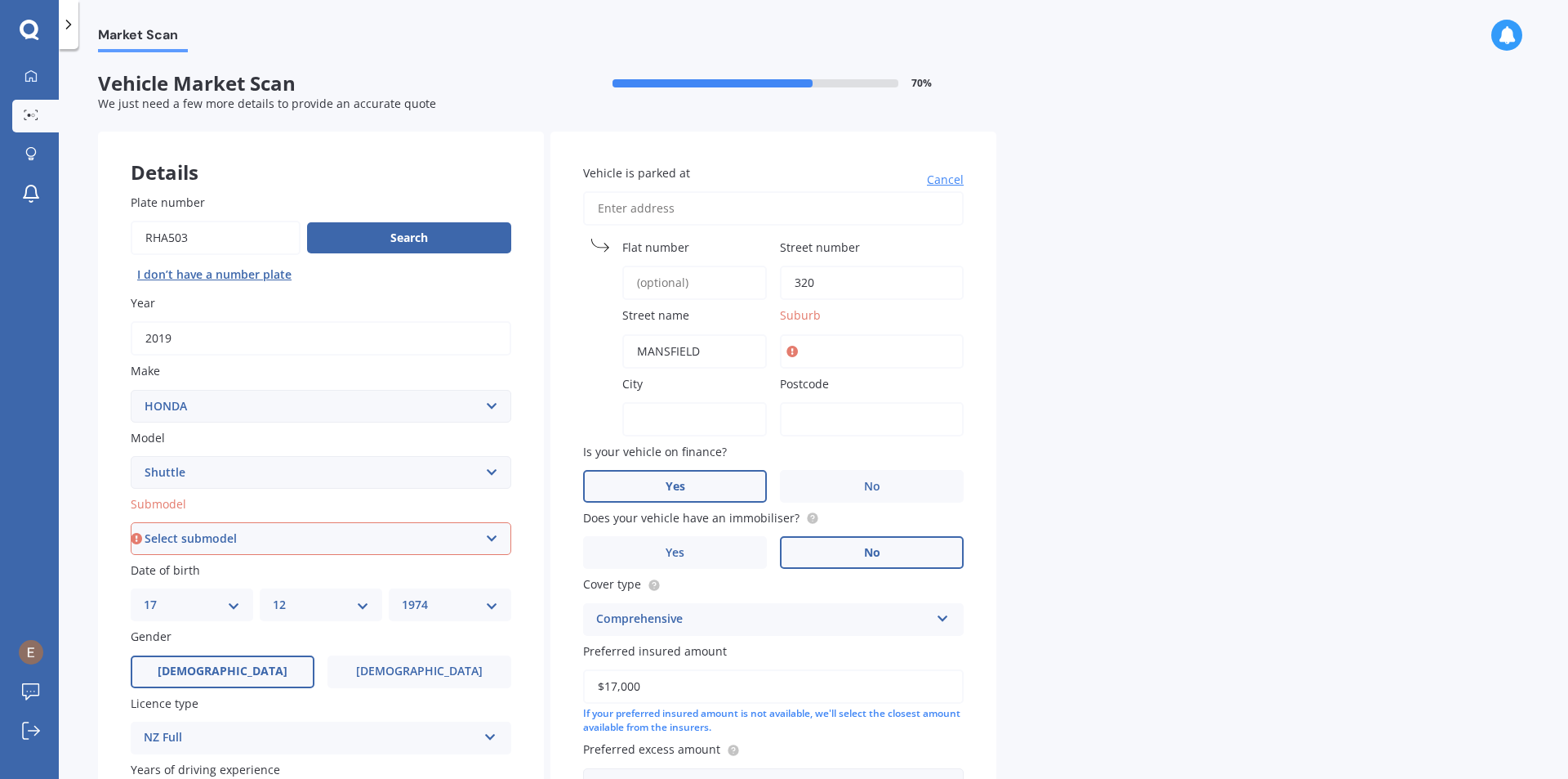
type input "MANSFIELD"
click at [1211, 350] on div "Market Scan Vehicle Market Scan 70 % We just need a few more details to provide…" at bounding box center [814, 417] width 1510 height 729
click at [844, 343] on input "Suburb" at bounding box center [871, 351] width 184 height 34
type input "NEWTOWN"
click at [1147, 228] on div "Market Scan Vehicle Market Scan 70 % We just need a few more details to provide…" at bounding box center [814, 417] width 1510 height 729
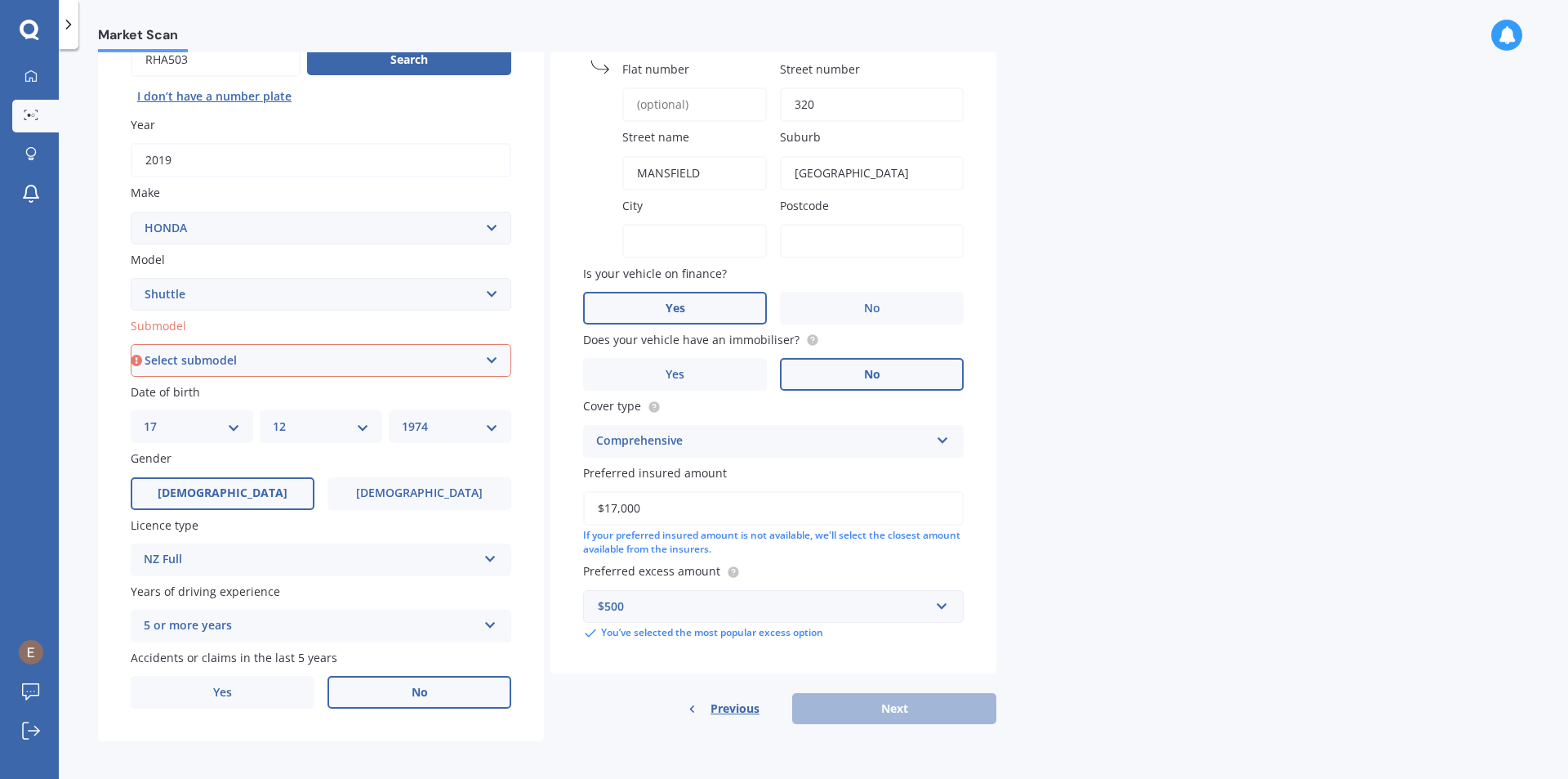
scroll to position [183, 0]
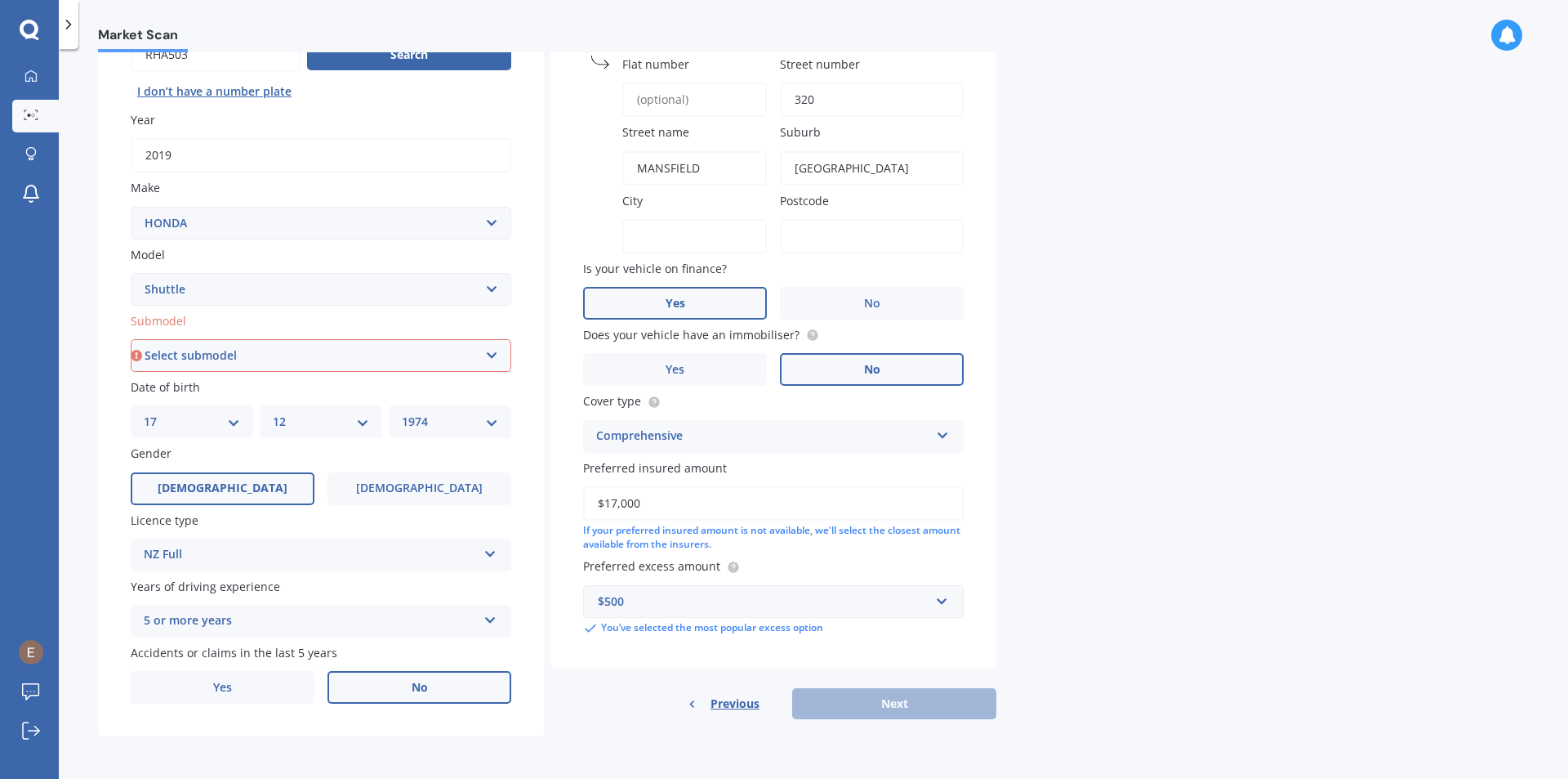
click at [891, 707] on div "Previous Next" at bounding box center [773, 703] width 446 height 31
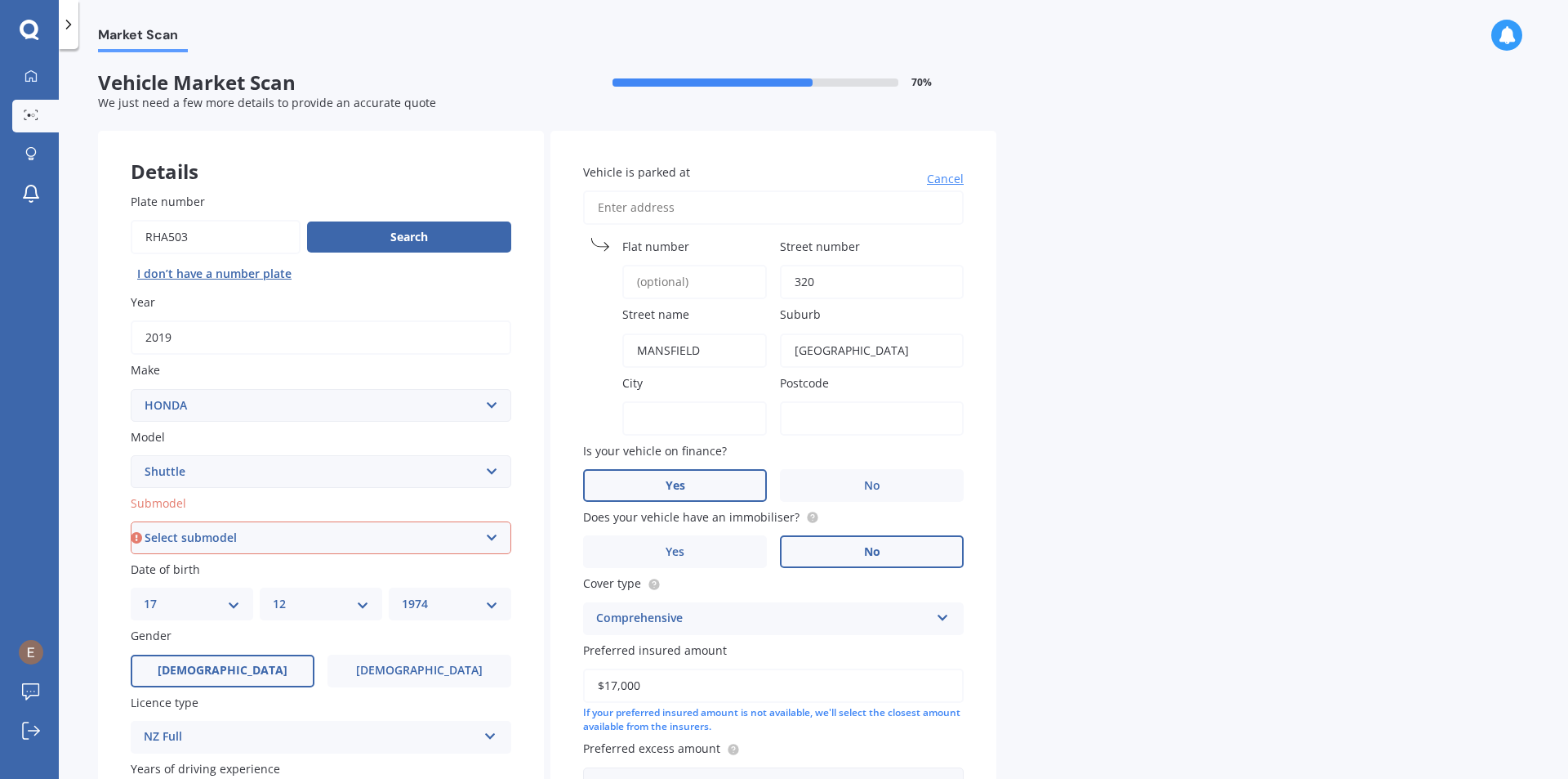
scroll to position [0, 0]
click at [1160, 589] on div "Market Scan Vehicle Market Scan 70 % We just need a few more details to provide…" at bounding box center [814, 417] width 1510 height 729
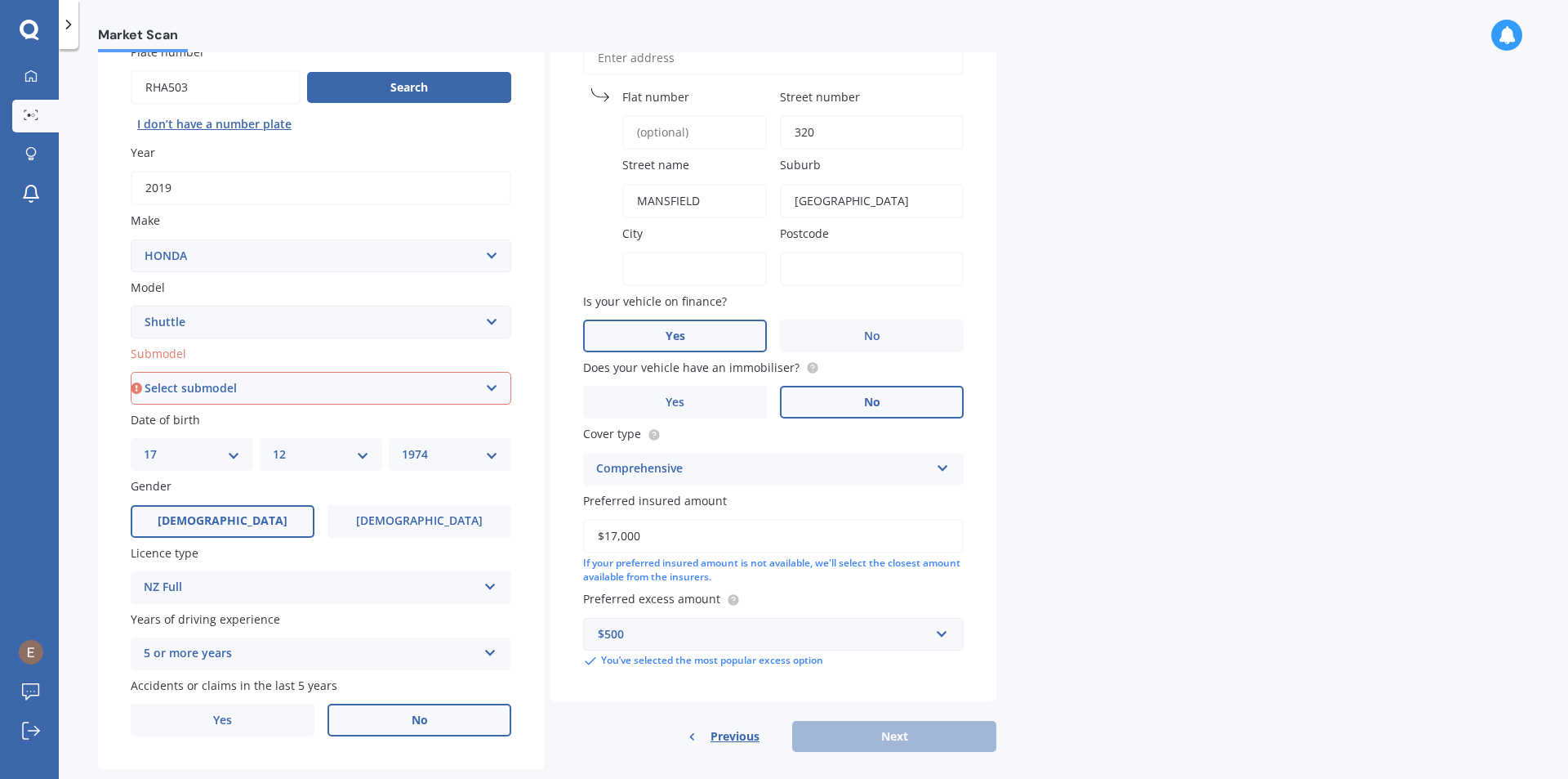
scroll to position [164, 0]
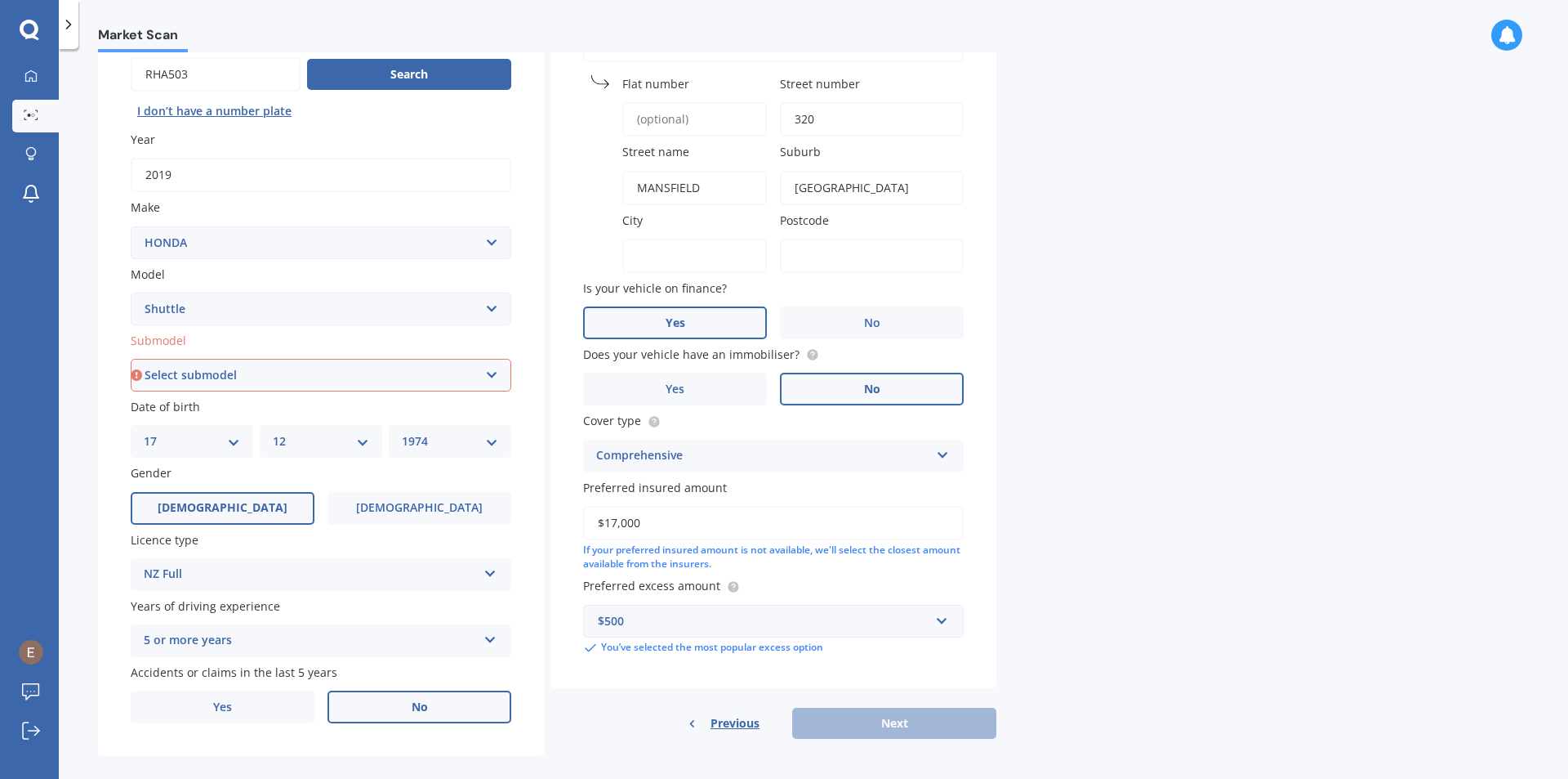
click at [497, 371] on select "Select submodel (All)" at bounding box center [321, 375] width 381 height 32
click at [258, 371] on select "Select submodel (All)" at bounding box center [321, 375] width 381 height 32
click at [262, 369] on select "Select submodel (All)" at bounding box center [321, 375] width 381 height 32
select select "(ALL)"
click at [130, 359] on select "Select submodel (All)" at bounding box center [321, 375] width 381 height 32
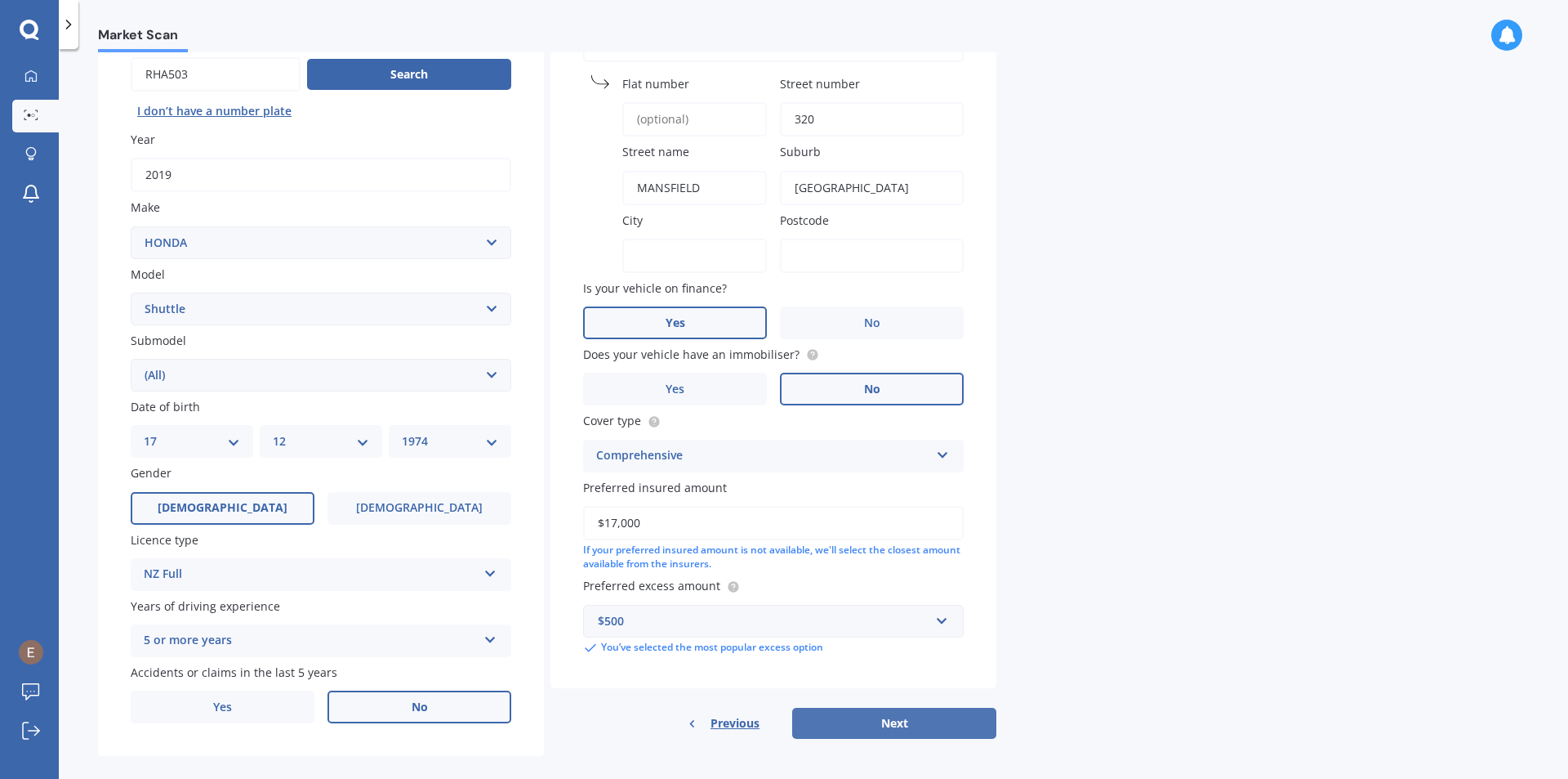
click at [922, 723] on button "Next" at bounding box center [894, 723] width 205 height 31
type input "WELLINTON"
click at [866, 249] on input "Postcode" at bounding box center [871, 256] width 184 height 34
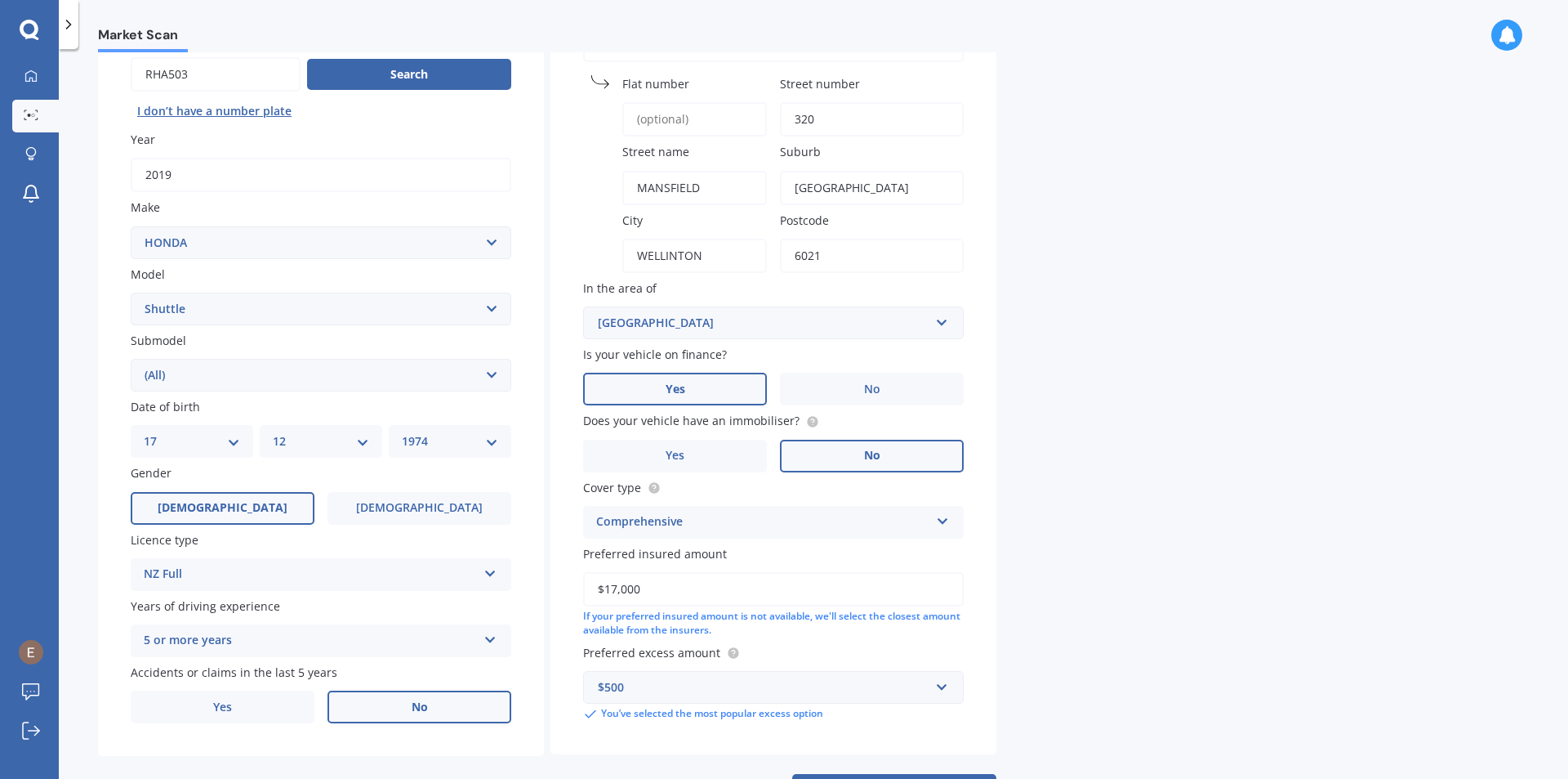
type input "6021"
click at [1167, 169] on div "Market Scan Vehicle Market Scan 70 % We just need a few more details to provide…" at bounding box center [814, 417] width 1510 height 729
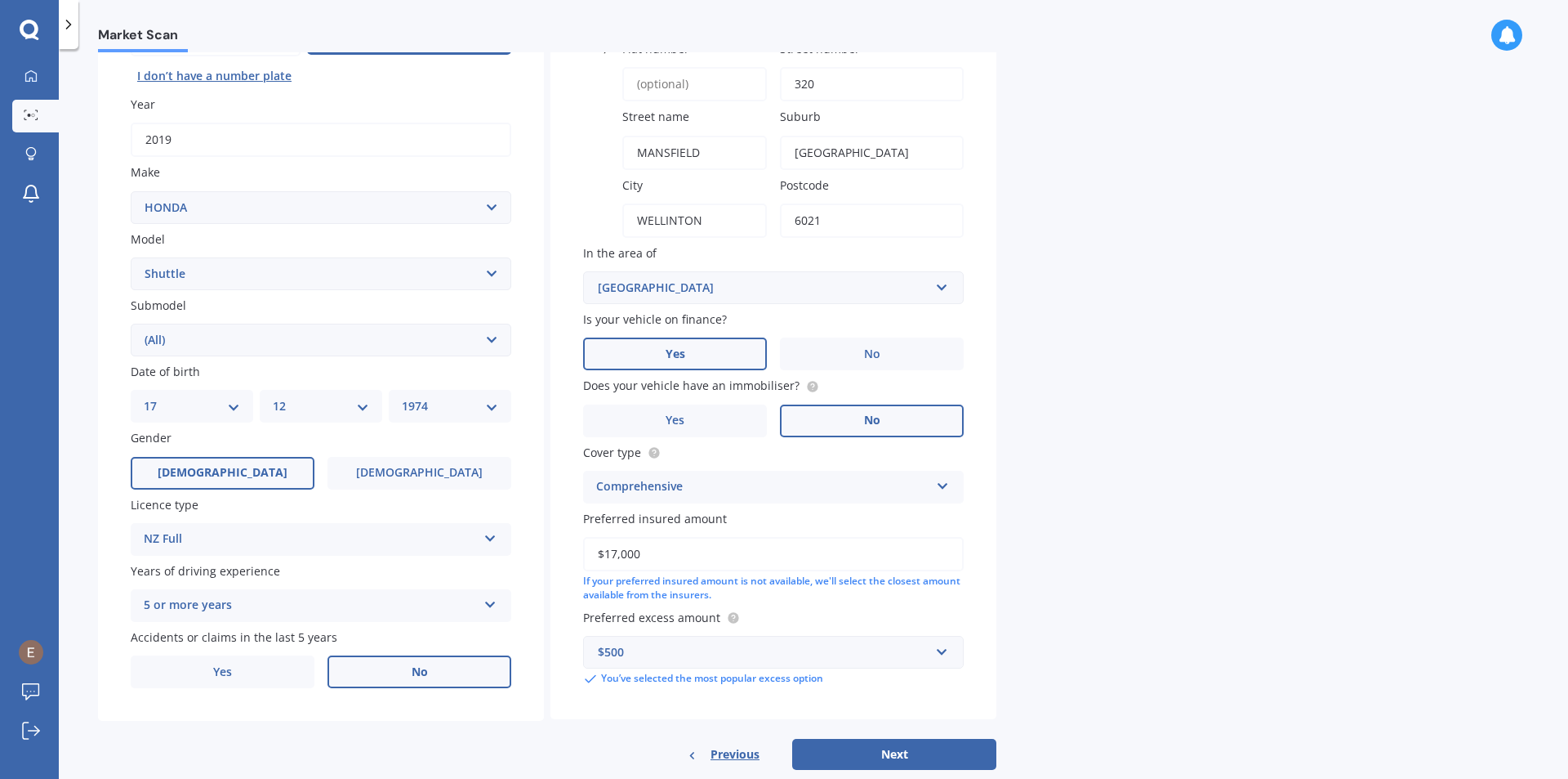
scroll to position [232, 0]
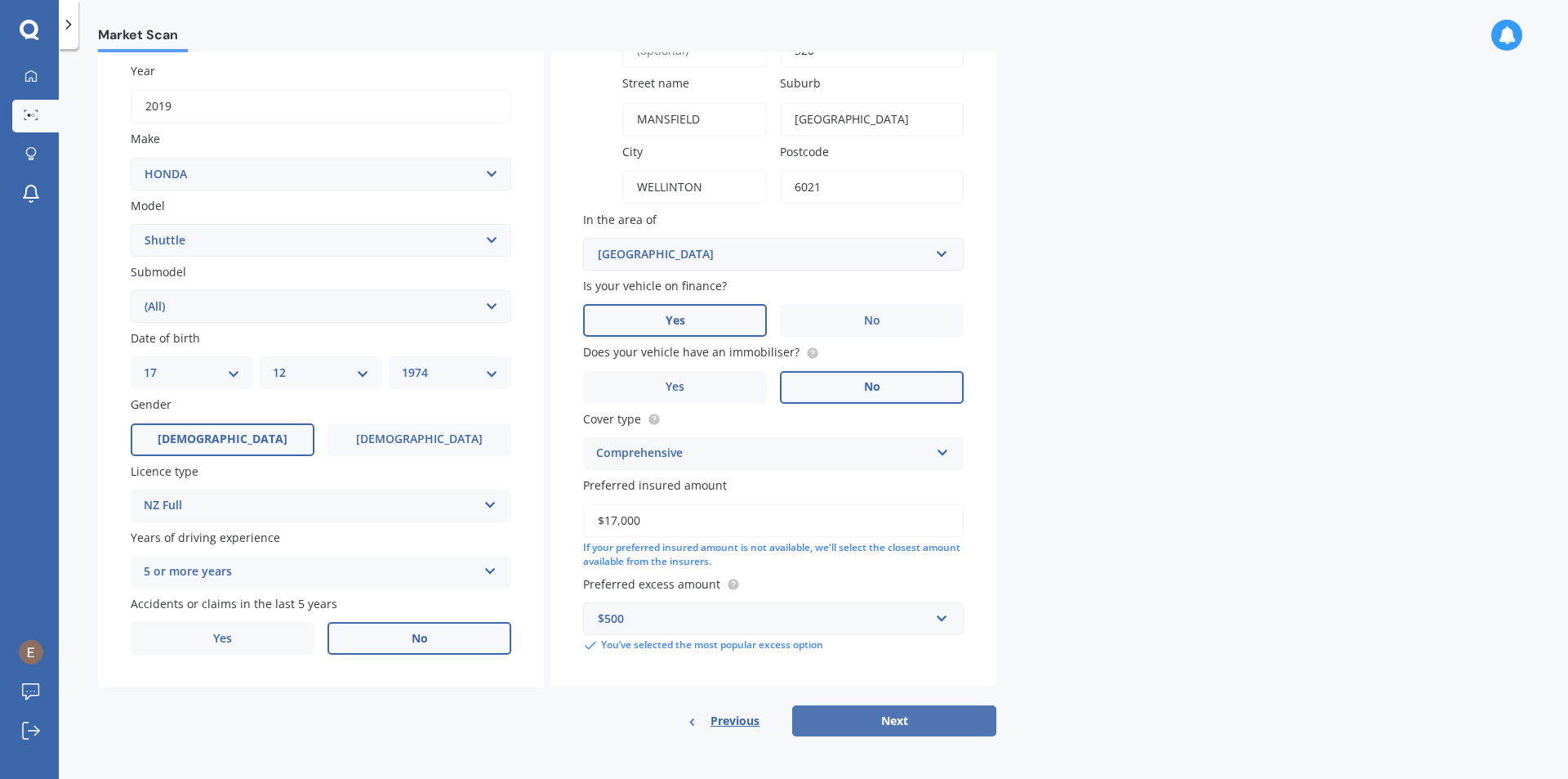
click at [824, 717] on button "Next" at bounding box center [894, 720] width 205 height 31
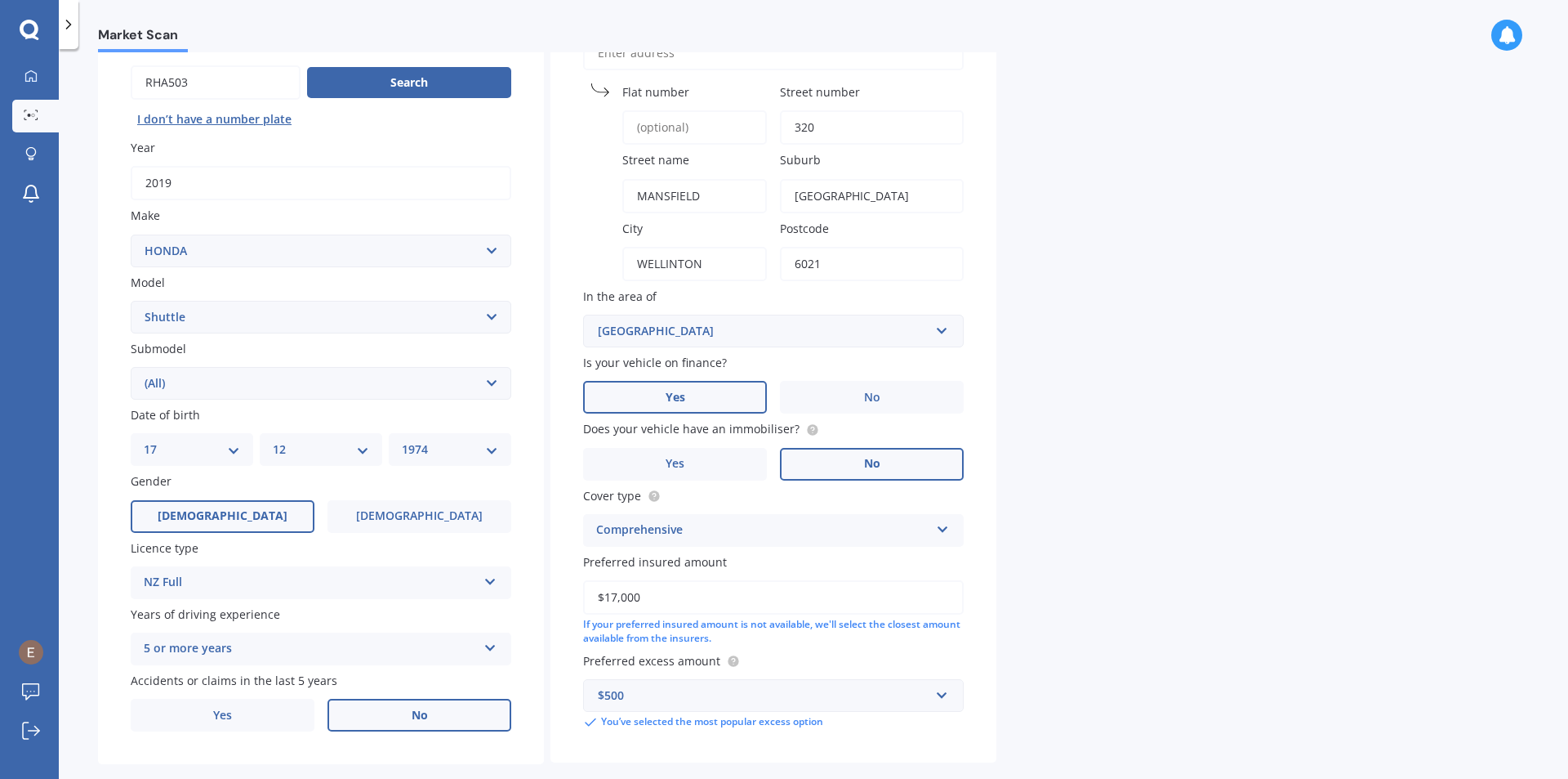
select select "17"
select select "12"
select select "1974"
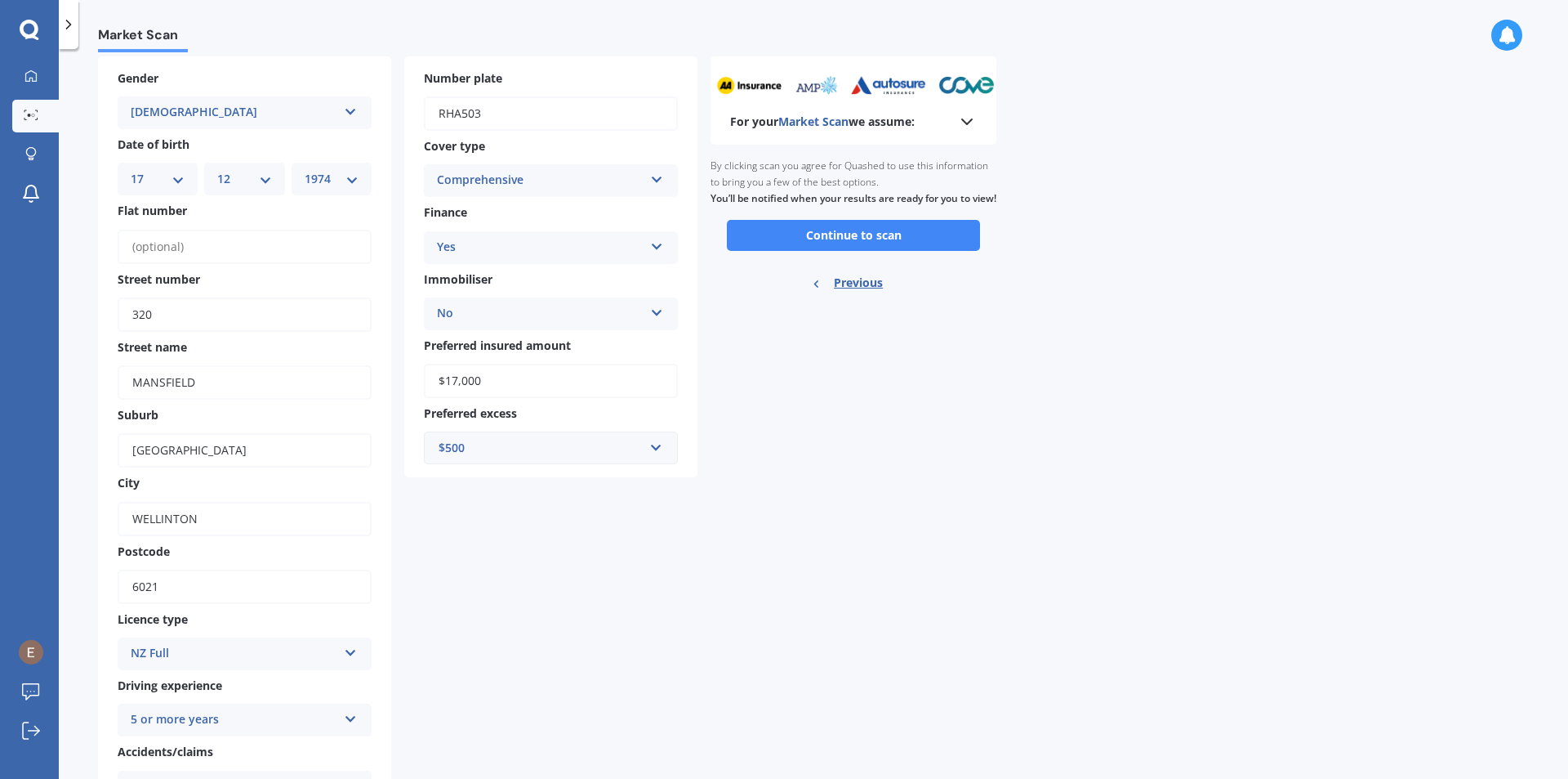
scroll to position [0, 0]
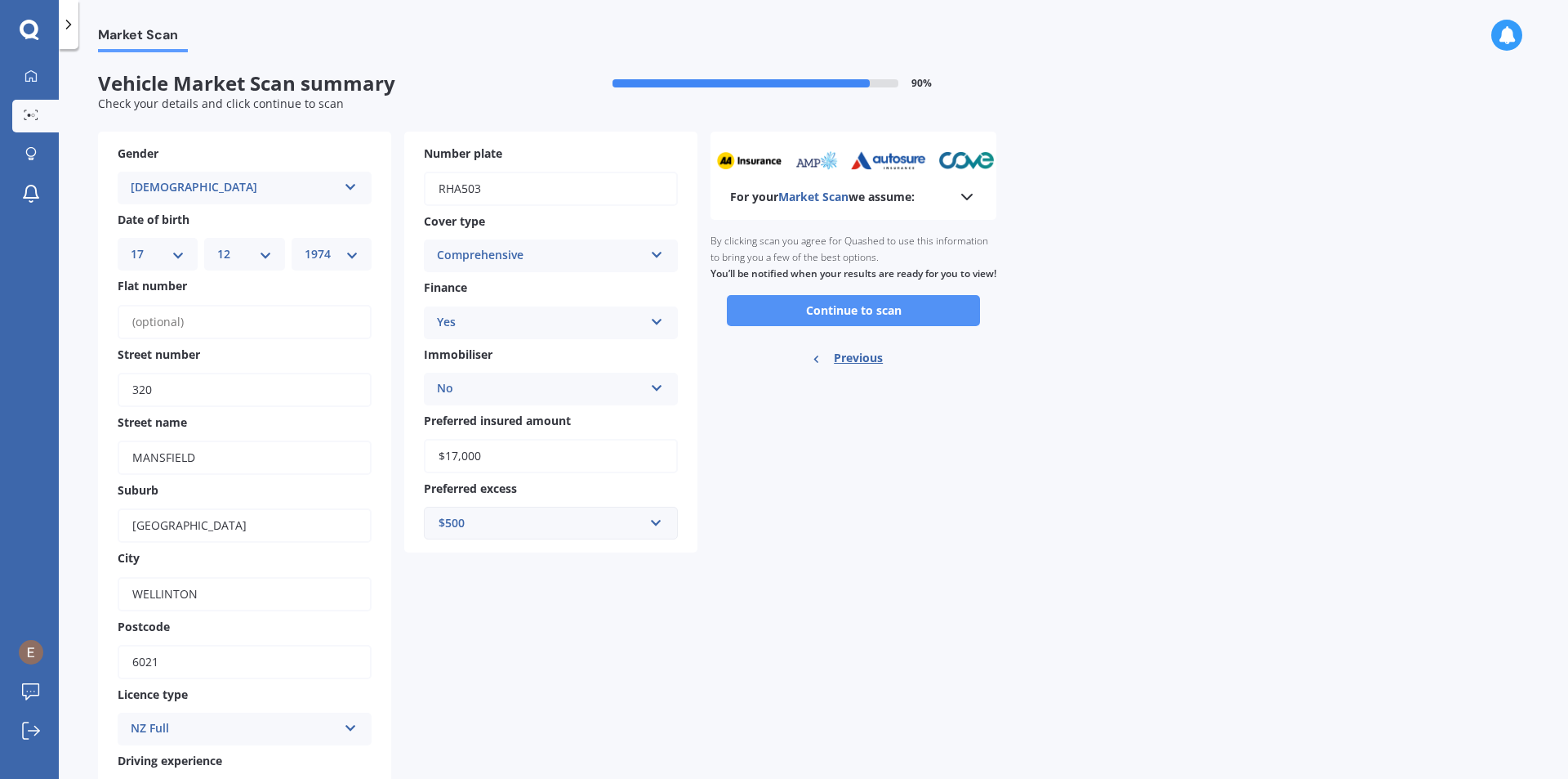
click at [831, 323] on button "Continue to scan" at bounding box center [854, 310] width 253 height 31
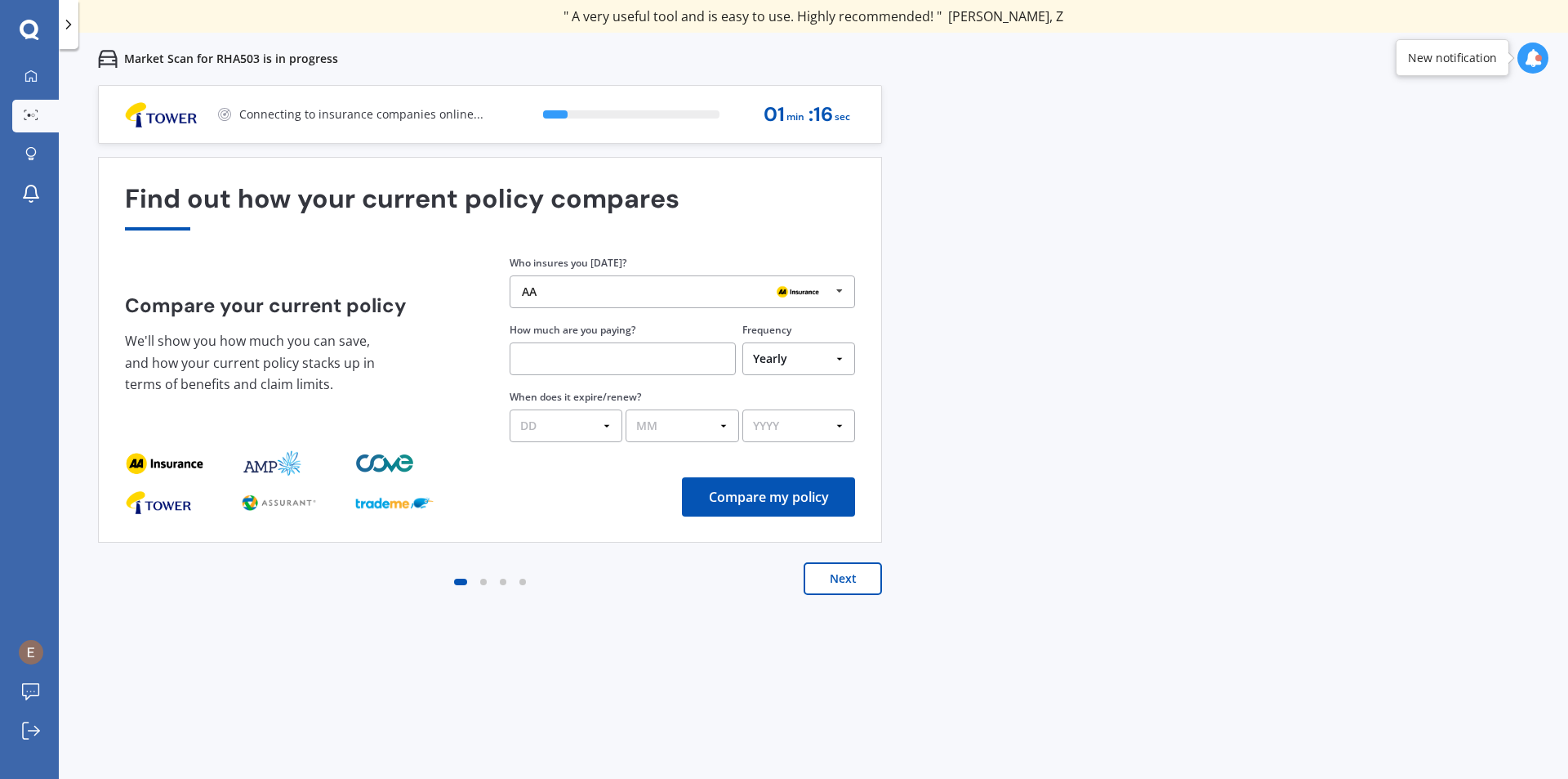
click at [843, 290] on icon at bounding box center [840, 291] width 25 height 30
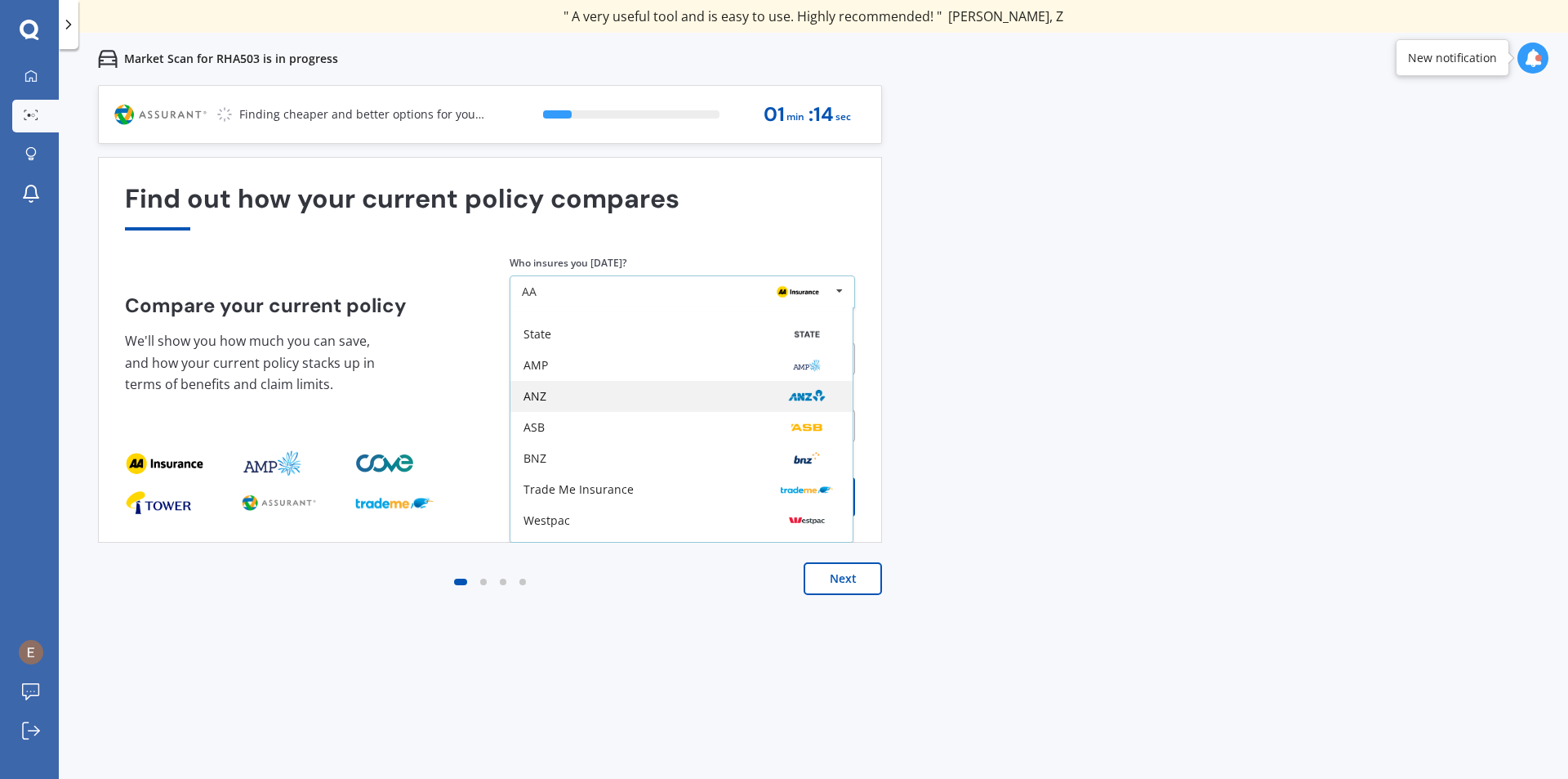
scroll to position [107, 0]
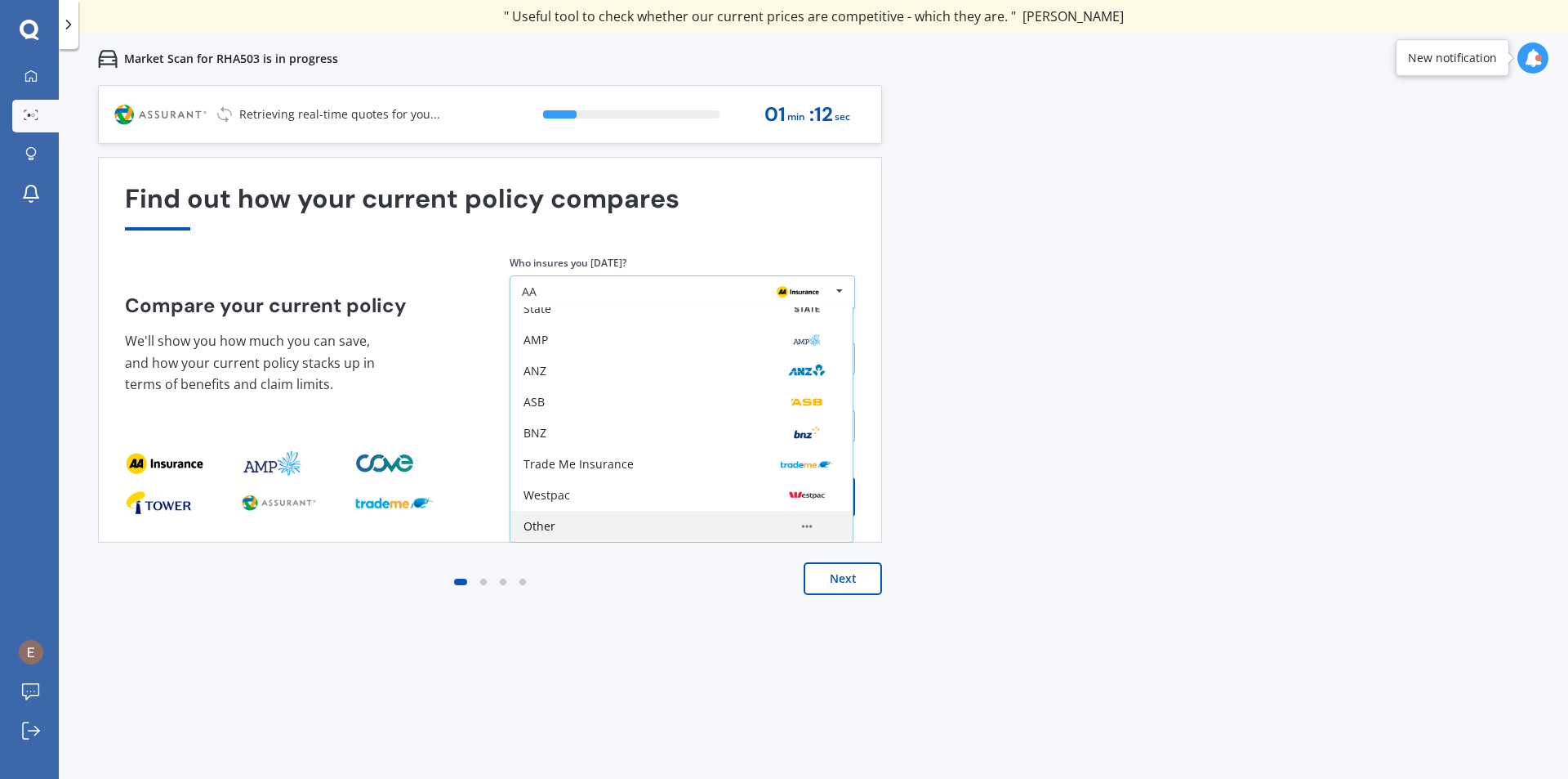
click at [616, 519] on div "Other" at bounding box center [682, 526] width 343 height 31
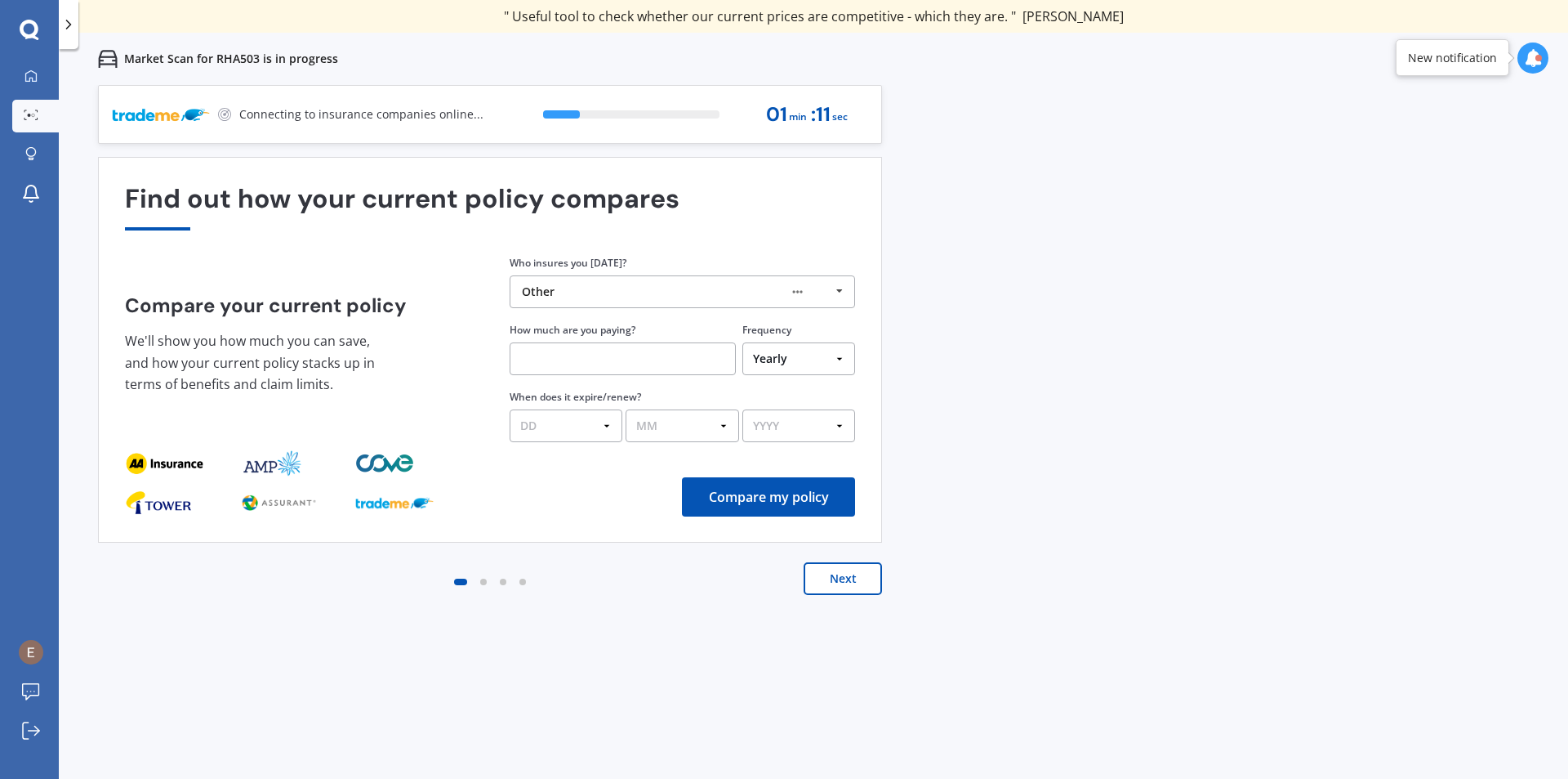
click at [586, 360] on input "text" at bounding box center [623, 359] width 227 height 32
type input "$852.00"
click at [838, 356] on select "Yearly Six-Monthly Quarterly Monthly Fortnightly Weekly One-Off" at bounding box center [799, 359] width 112 height 32
click at [743, 343] on select "Yearly Six-Monthly Quarterly Monthly Fortnightly Weekly One-Off" at bounding box center [799, 359] width 112 height 32
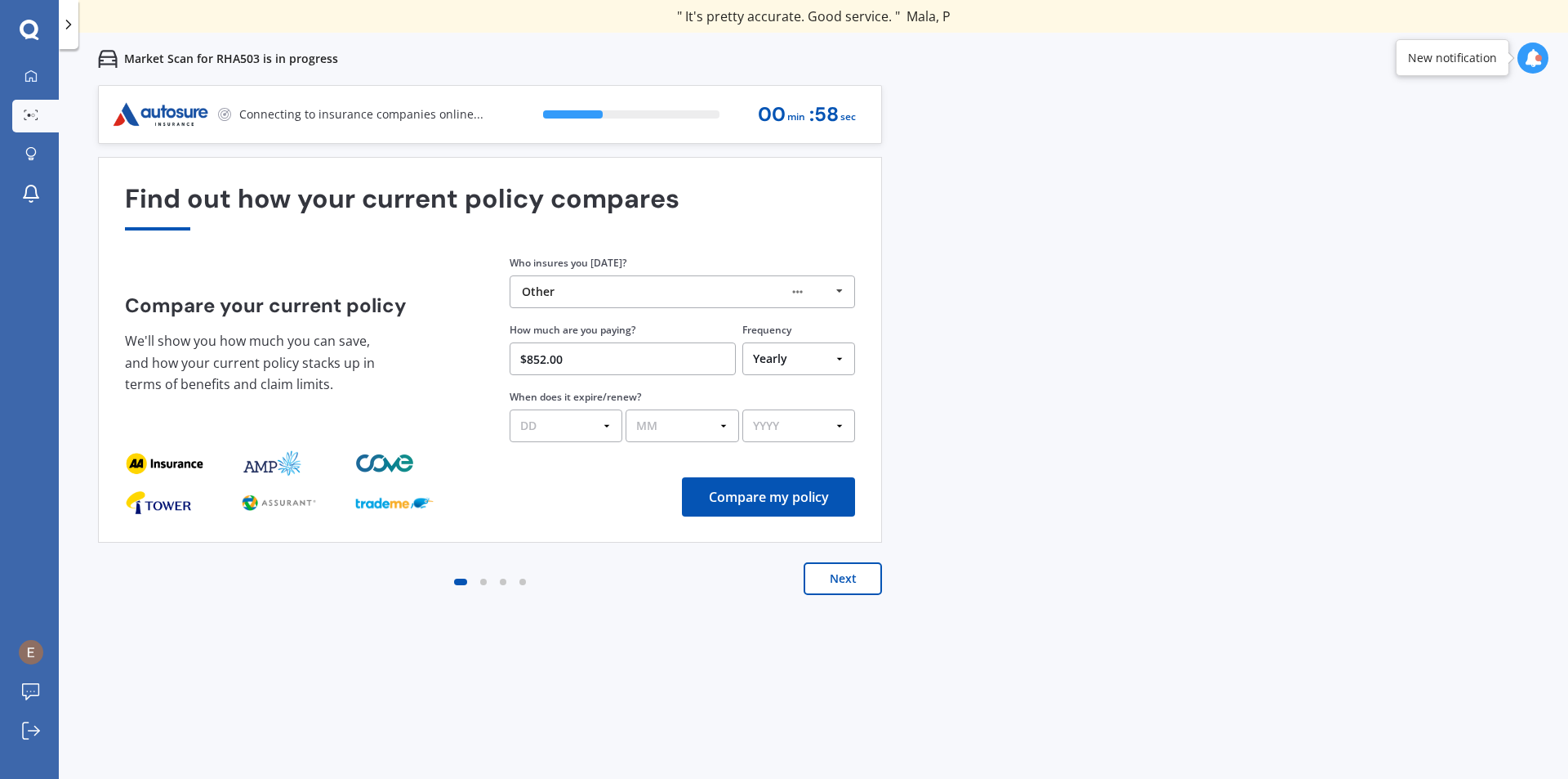
click at [602, 429] on select "DD 01 02 03 04 05 06 07 08 09 10 11 12 13 14 15 16 17 18 19 20 21 22 23 24 25 2…" at bounding box center [566, 426] width 112 height 32
click at [976, 369] on div "Previous 60,000+ Kiwis have signed up to shop and save on insurance with us " H…" at bounding box center [814, 474] width 1510 height 779
click at [602, 423] on select "DD 01 02 03 04 05 06 07 08 09 10 11 12 13 14 15 16 17 18 19 20 21 22 23 24 25 2…" at bounding box center [566, 426] width 112 height 32
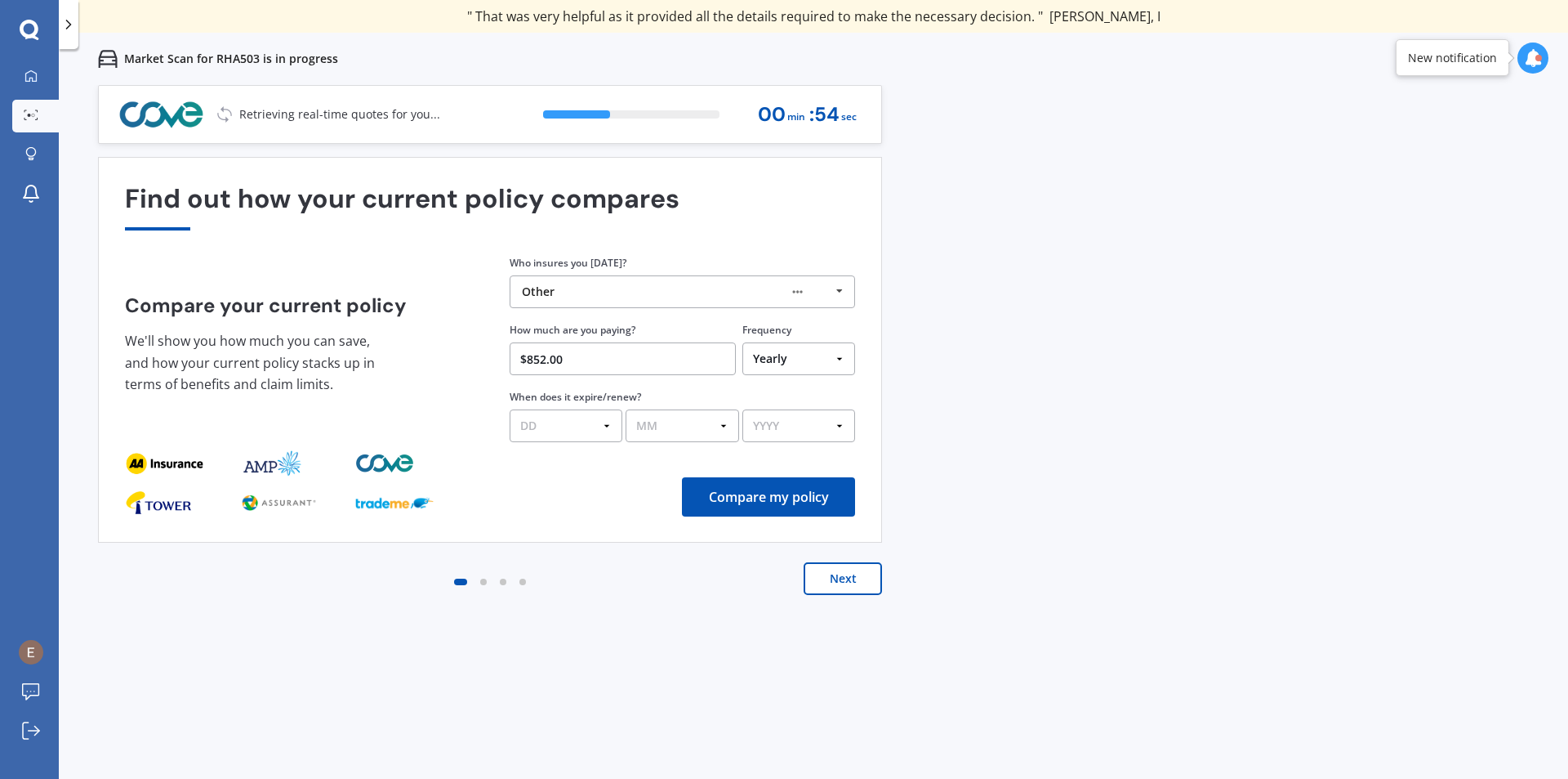
select select "07"
click at [509, 409] on select "DD 01 02 03 04 05 06 07 08 09 10 11 12 13 14 15 16 17 18 19 20 21 22 23 24 25 2…" at bounding box center [566, 426] width 112 height 32
click at [697, 426] on select "MM 01 02 03 04 05 06 07 08 09 10 11 12" at bounding box center [683, 426] width 112 height 32
select select "08"
click at [625, 409] on select "MM 01 02 03 04 05 06 07 08 09 10 11 12" at bounding box center [682, 426] width 112 height 32
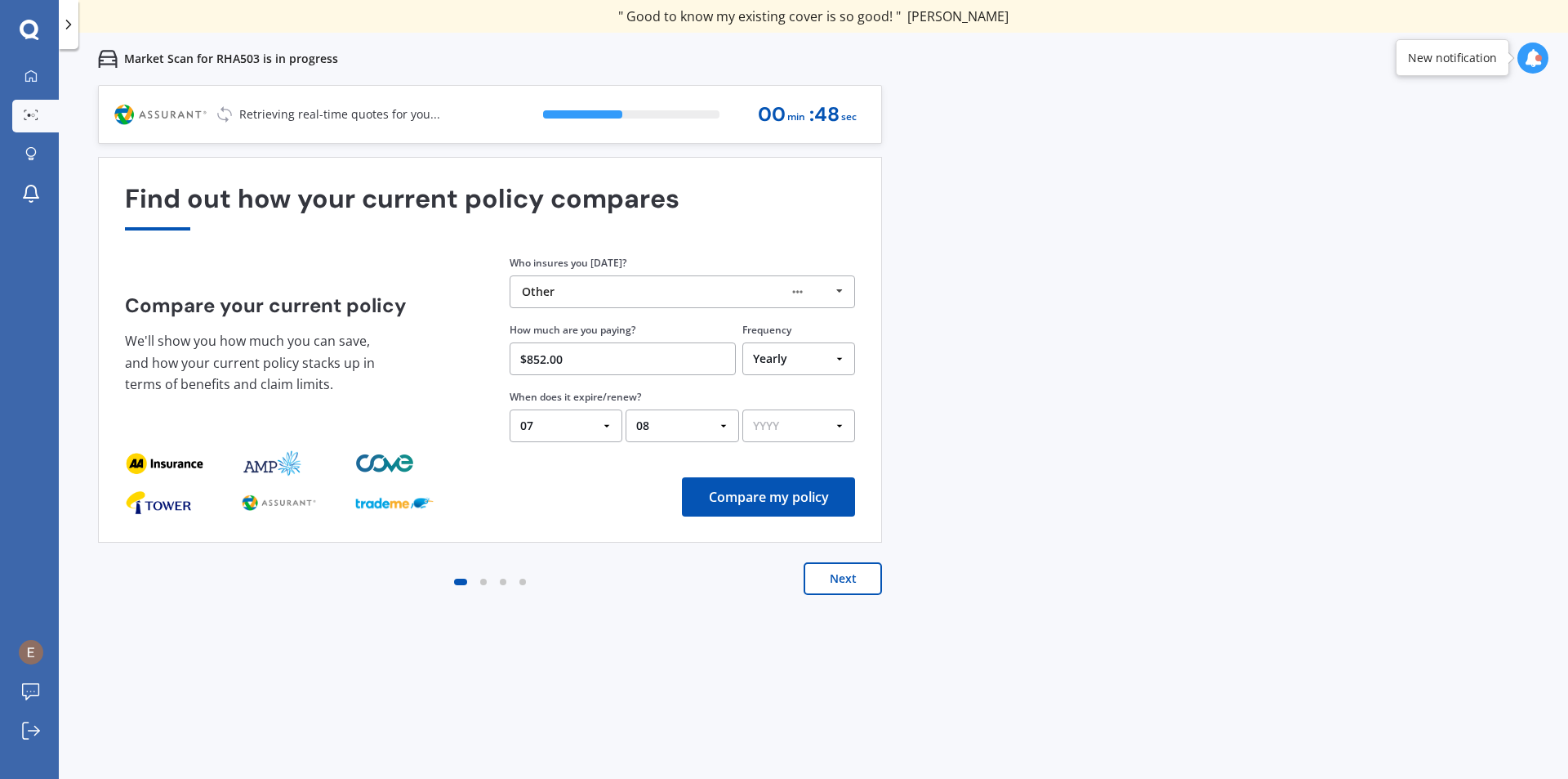
click at [805, 429] on select "YYYY 2026 2025 2024" at bounding box center [799, 426] width 112 height 32
select select "2026"
click at [743, 409] on select "YYYY 2026 2025 2024" at bounding box center [799, 426] width 112 height 32
click at [797, 495] on button "Compare my policy" at bounding box center [768, 496] width 173 height 39
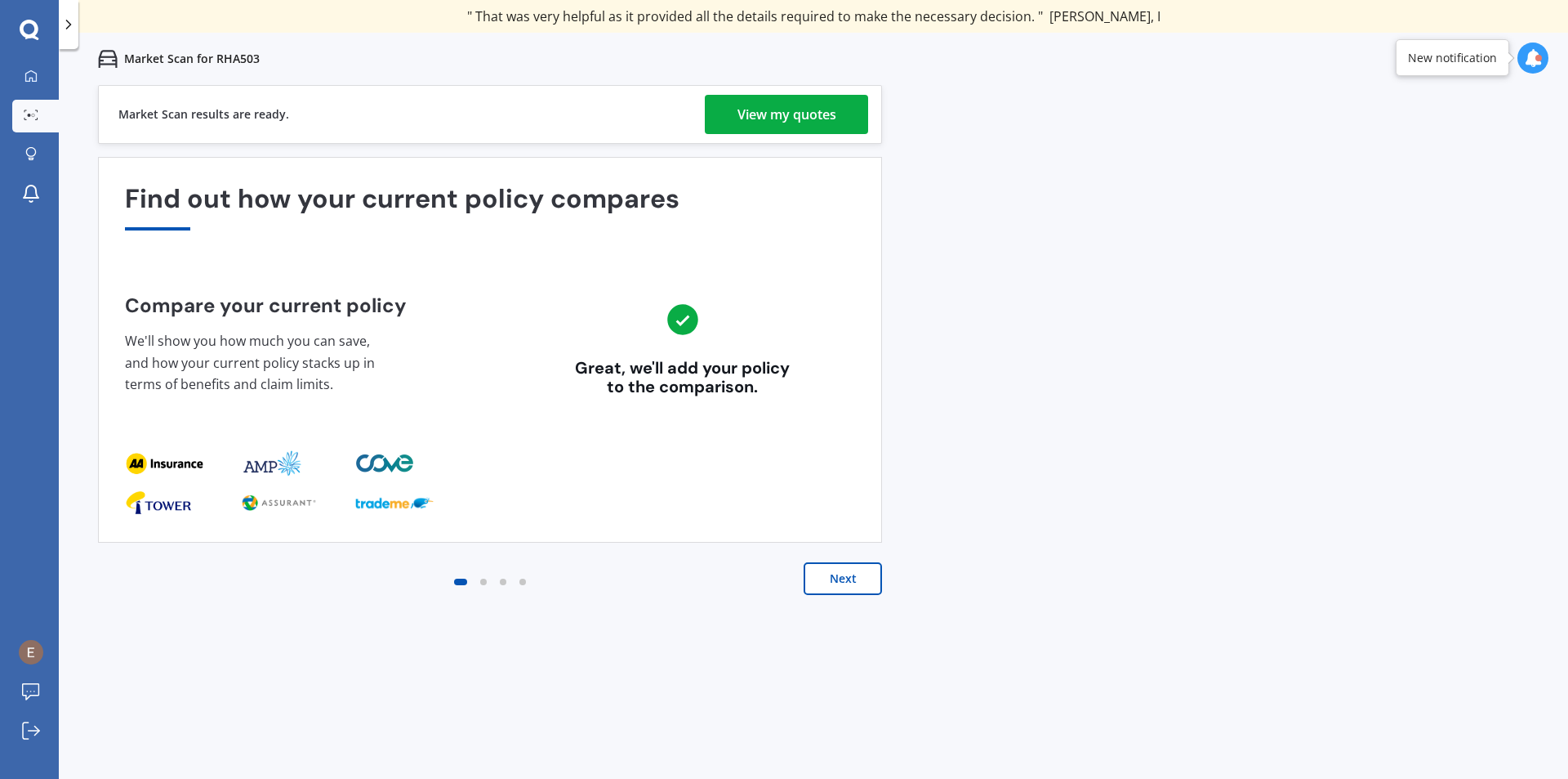
click at [785, 110] on div "View my quotes" at bounding box center [787, 114] width 99 height 39
